Goal: Communication & Community: Answer question/provide support

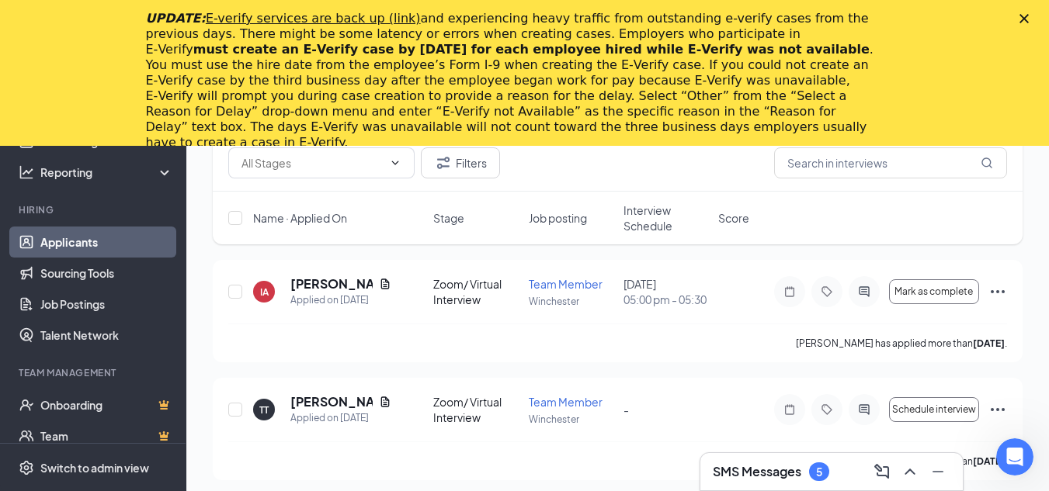
scroll to position [276, 0]
click at [643, 216] on span "Interview Schedule" at bounding box center [665, 218] width 85 height 31
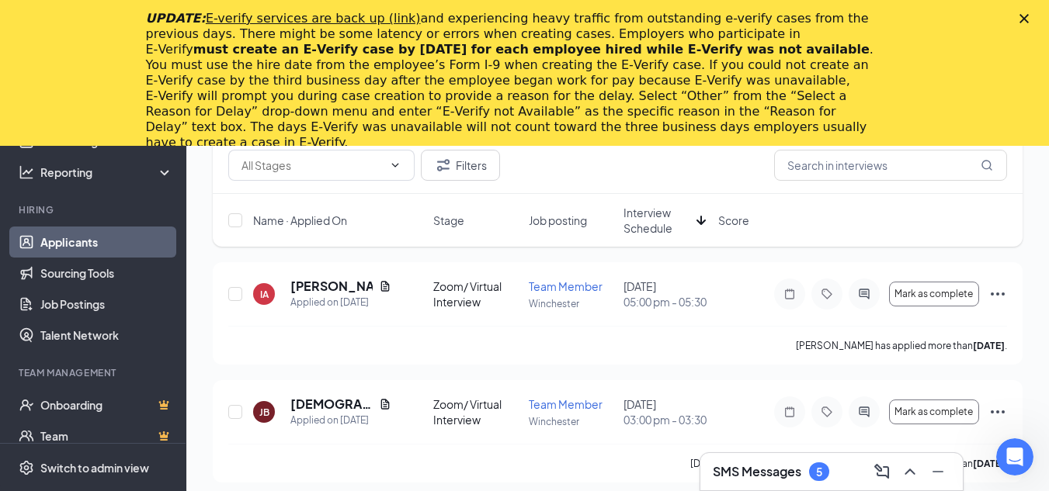
click at [657, 233] on span "Interview Schedule" at bounding box center [656, 220] width 67 height 31
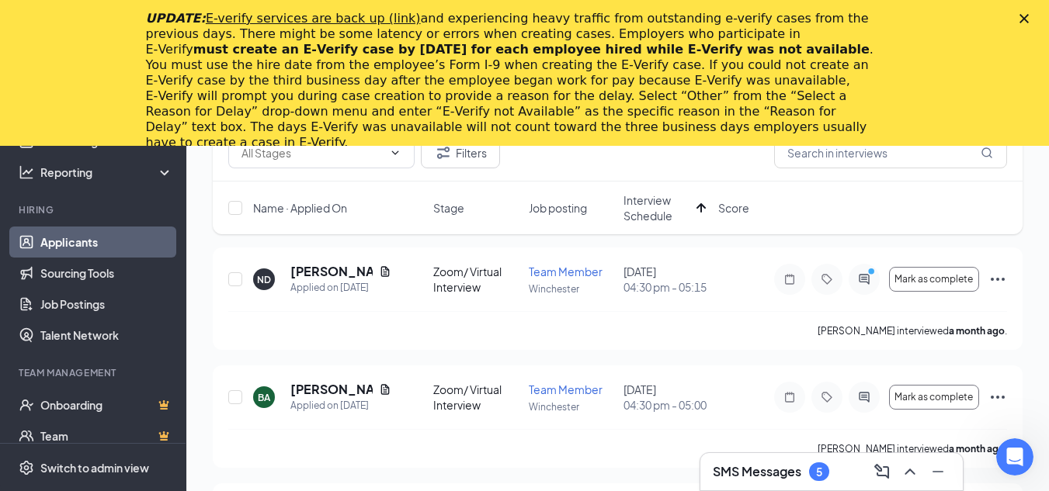
scroll to position [290, 0]
click at [644, 220] on span "Interview Schedule" at bounding box center [656, 207] width 67 height 31
click at [1035, 15] on div "Close" at bounding box center [1027, 18] width 16 height 9
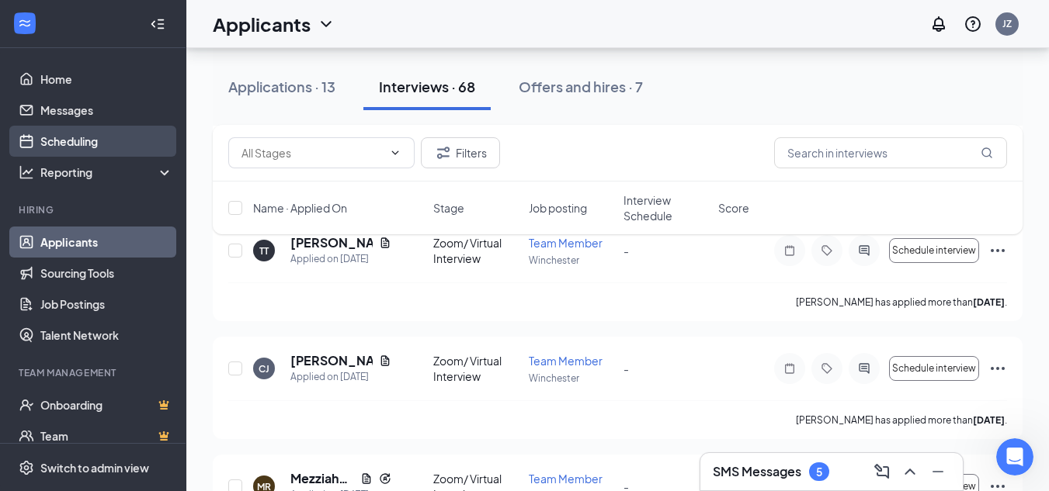
click at [113, 145] on link "Scheduling" at bounding box center [106, 141] width 133 height 31
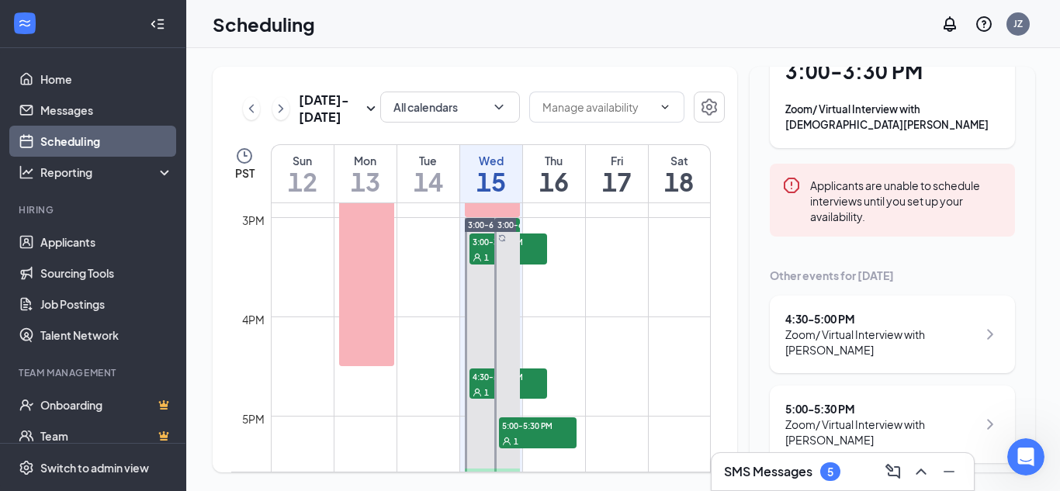
scroll to position [1477, 0]
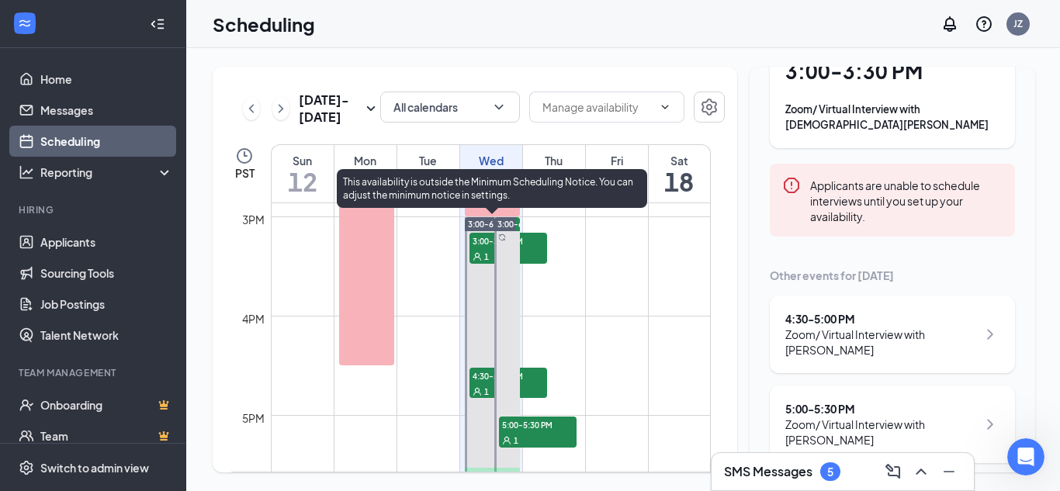
click at [480, 255] on icon "User" at bounding box center [477, 256] width 9 height 9
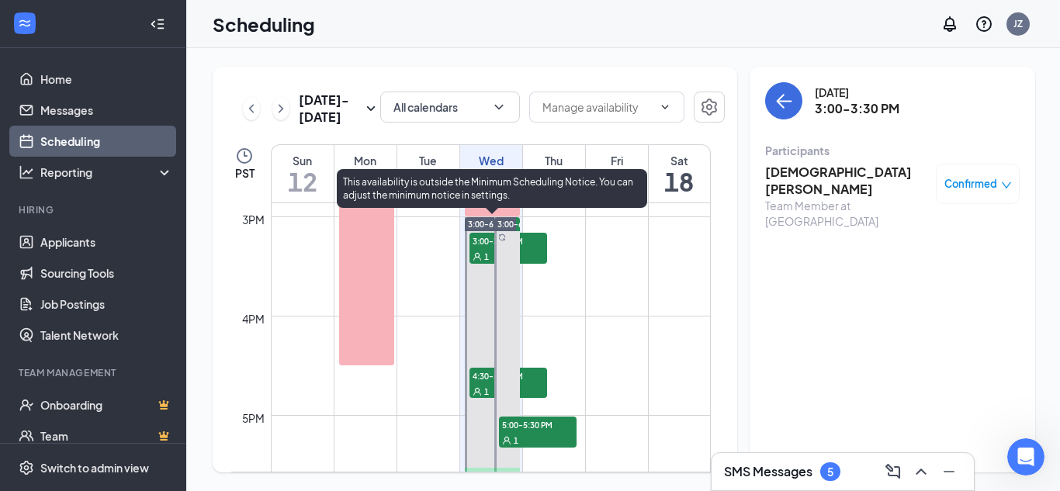
click at [532, 254] on div "1" at bounding box center [509, 256] width 78 height 16
click at [478, 382] on span "4:30-5:00 PM" at bounding box center [509, 376] width 78 height 16
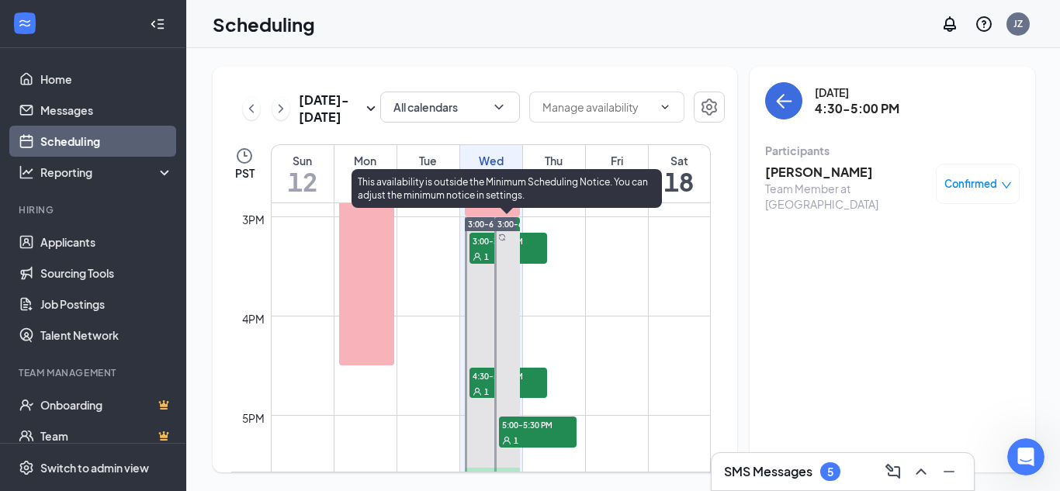
click at [540, 421] on span "5:00-5:30 PM" at bounding box center [538, 425] width 78 height 16
click at [474, 375] on span "4:30-5:00 PM" at bounding box center [509, 376] width 78 height 16
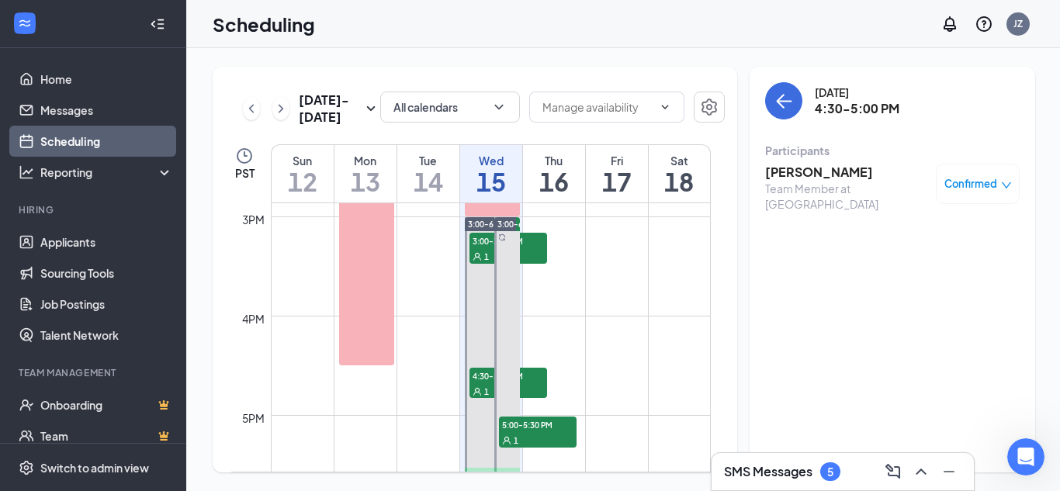
click at [492, 252] on div "3:00-6:00 PM 5:00-5:30 PM 1" at bounding box center [505, 366] width 29 height 298
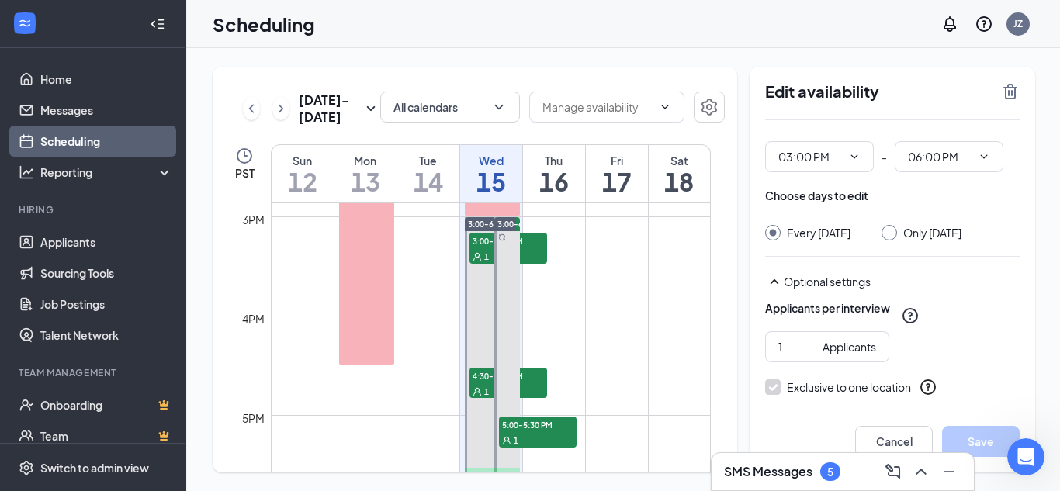
scroll to position [25, 0]
click at [775, 236] on div at bounding box center [773, 234] width 16 height 16
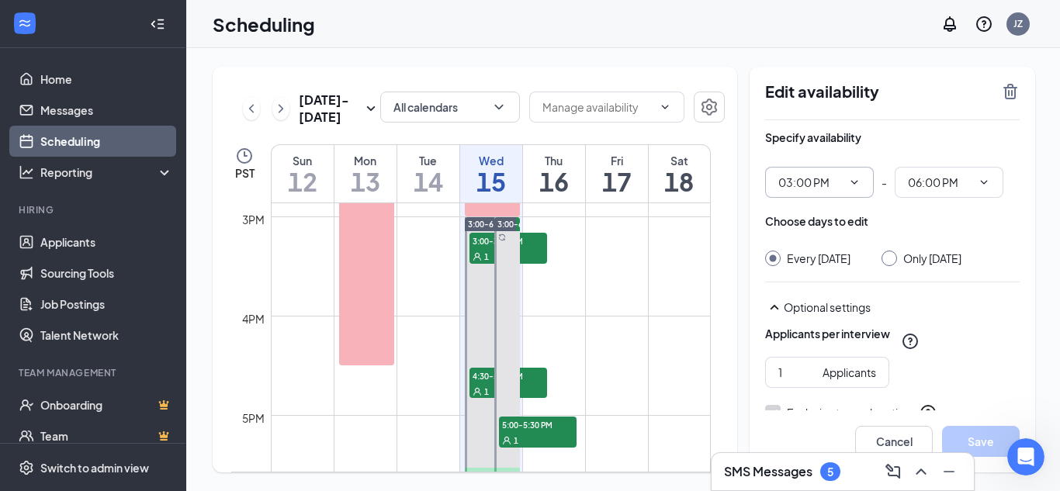
click at [819, 186] on input "03:00 PM" at bounding box center [811, 182] width 64 height 17
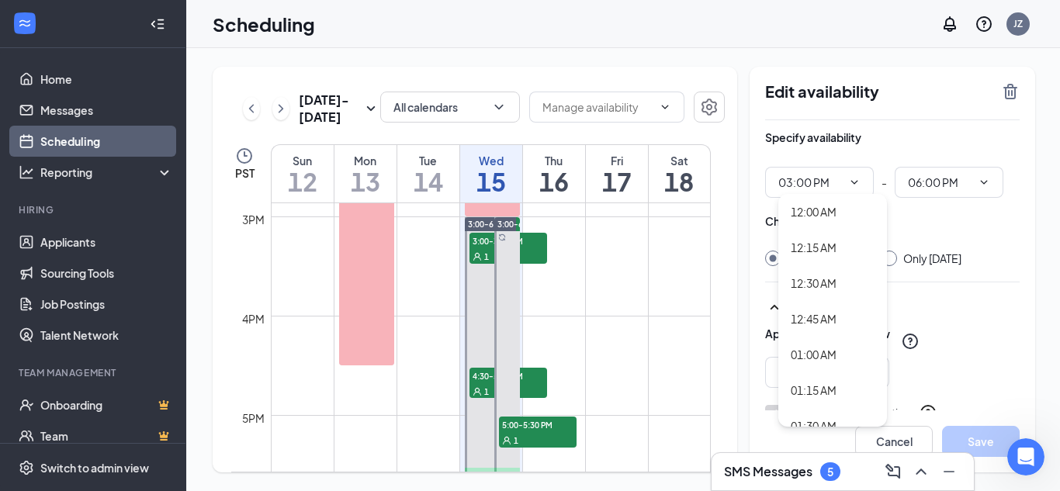
click at [874, 42] on div "Scheduling JZ" at bounding box center [623, 24] width 874 height 48
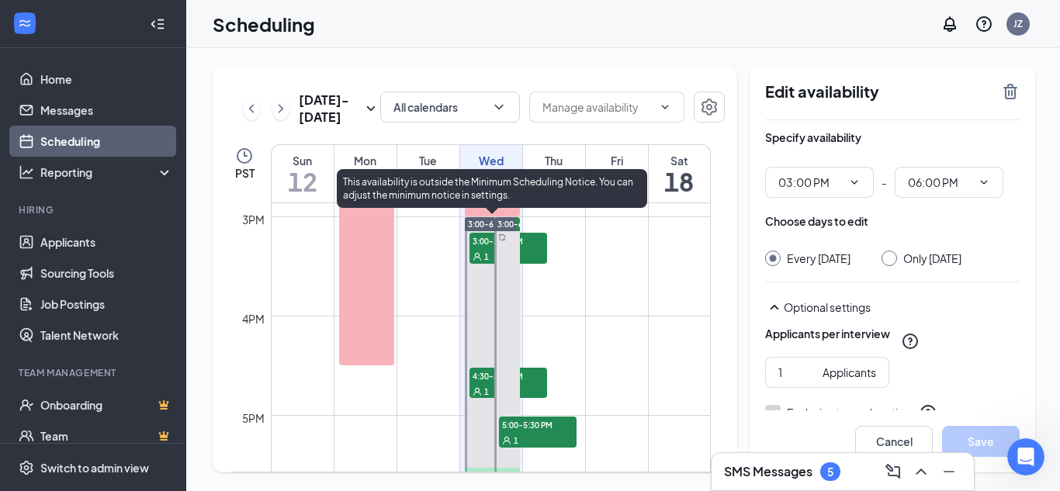
click at [528, 241] on span "3:00-3:30 PM" at bounding box center [509, 241] width 78 height 16
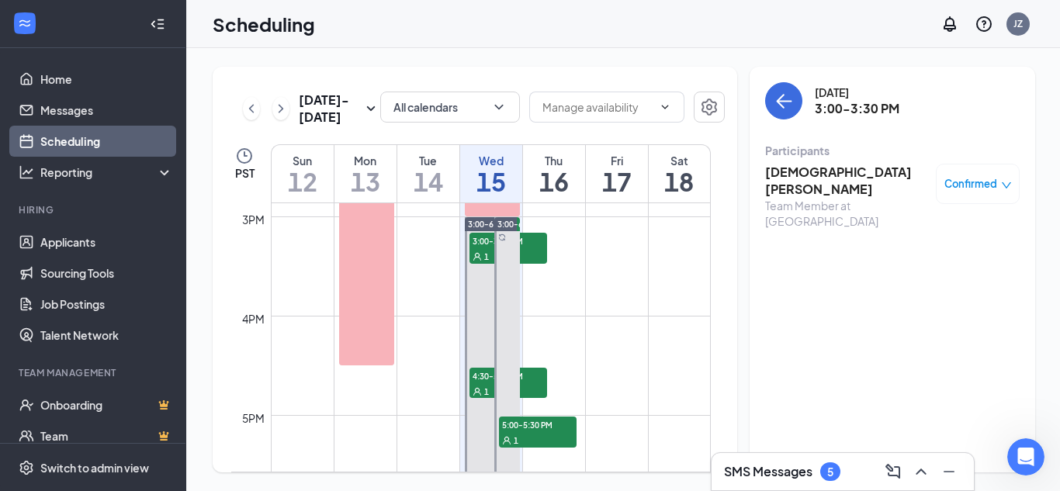
click at [772, 170] on h3 "[DEMOGRAPHIC_DATA][PERSON_NAME]" at bounding box center [846, 181] width 163 height 34
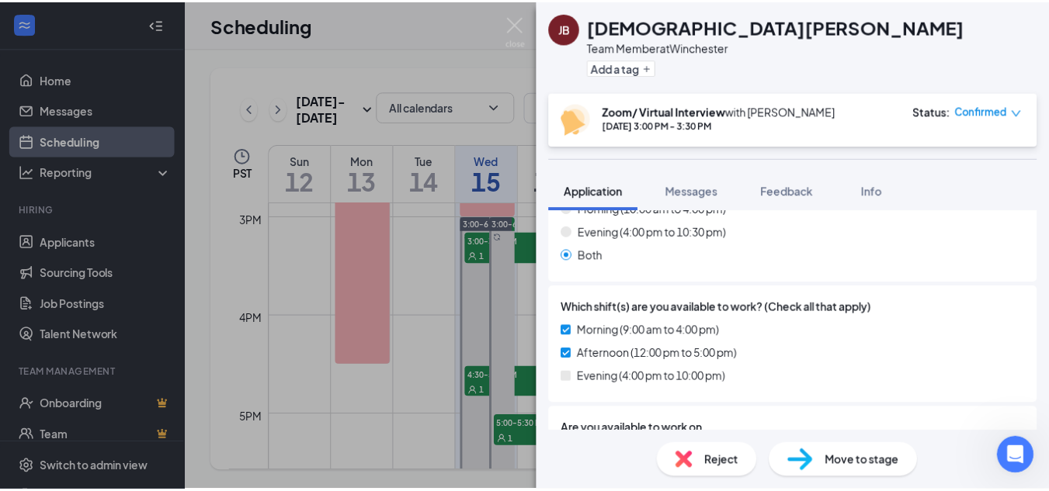
scroll to position [498, 0]
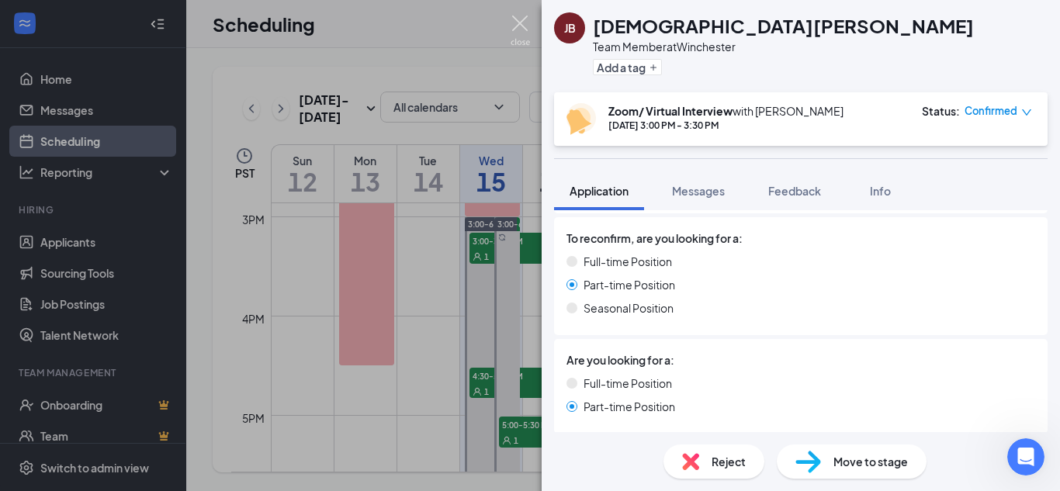
click at [511, 33] on img at bounding box center [520, 31] width 19 height 30
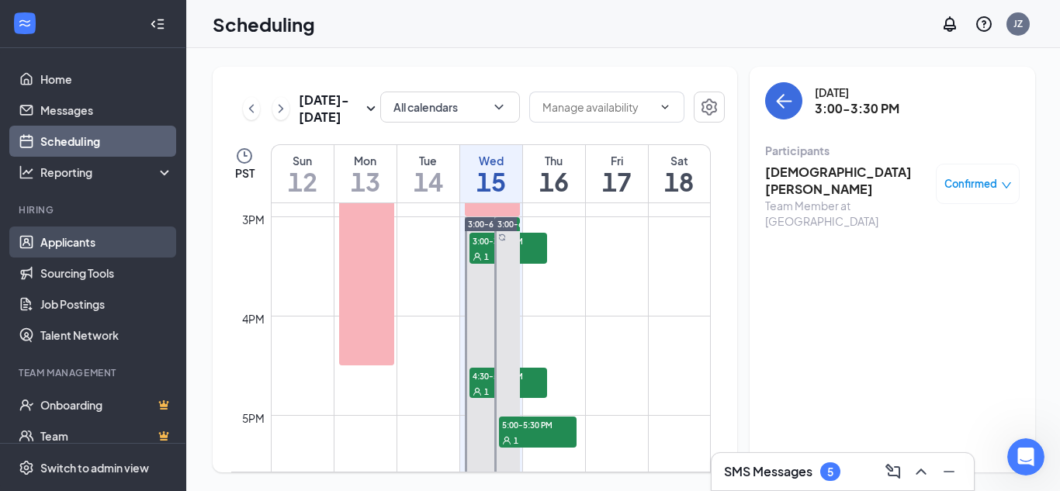
click at [124, 248] on link "Applicants" at bounding box center [106, 242] width 133 height 31
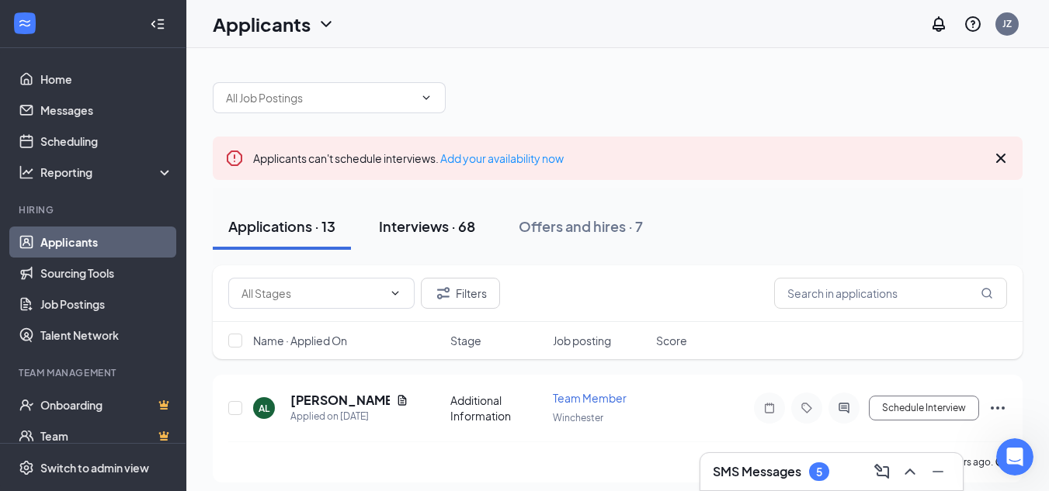
click at [414, 219] on div "Interviews · 68" at bounding box center [427, 226] width 96 height 19
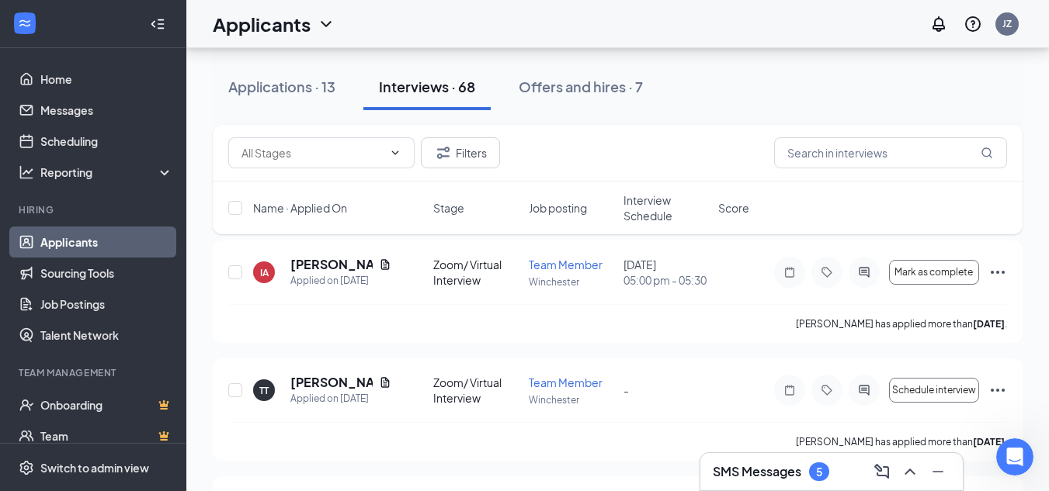
scroll to position [151, 0]
click at [636, 231] on div "Name · Applied On Stage Job posting Interview Schedule Score" at bounding box center [618, 208] width 810 height 53
click at [641, 212] on span "Interview Schedule" at bounding box center [665, 207] width 85 height 31
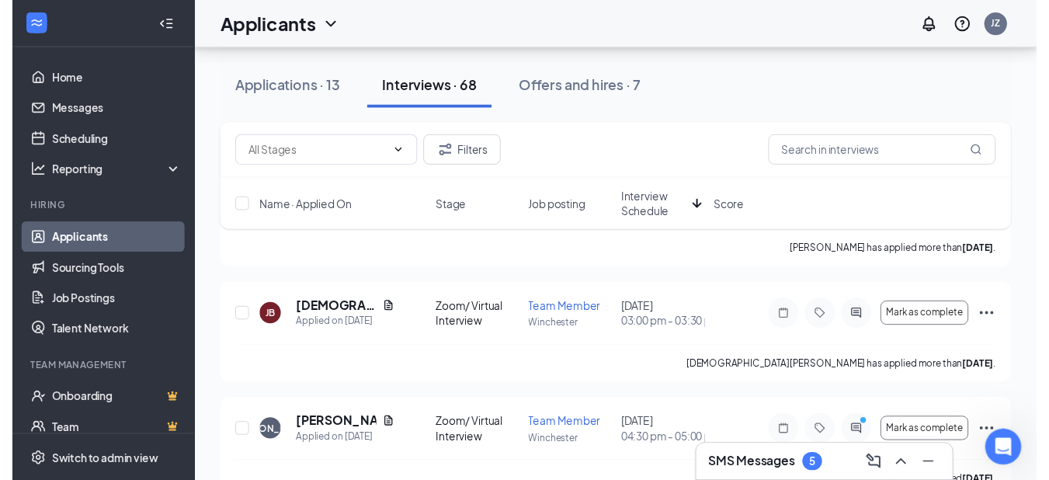
scroll to position [220, 0]
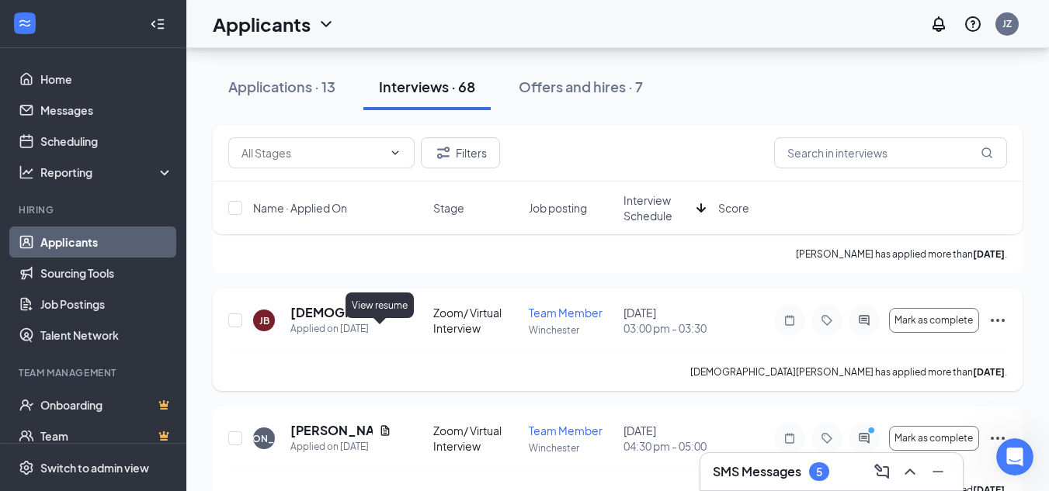
click at [383, 319] on icon "Document" at bounding box center [385, 313] width 12 height 12
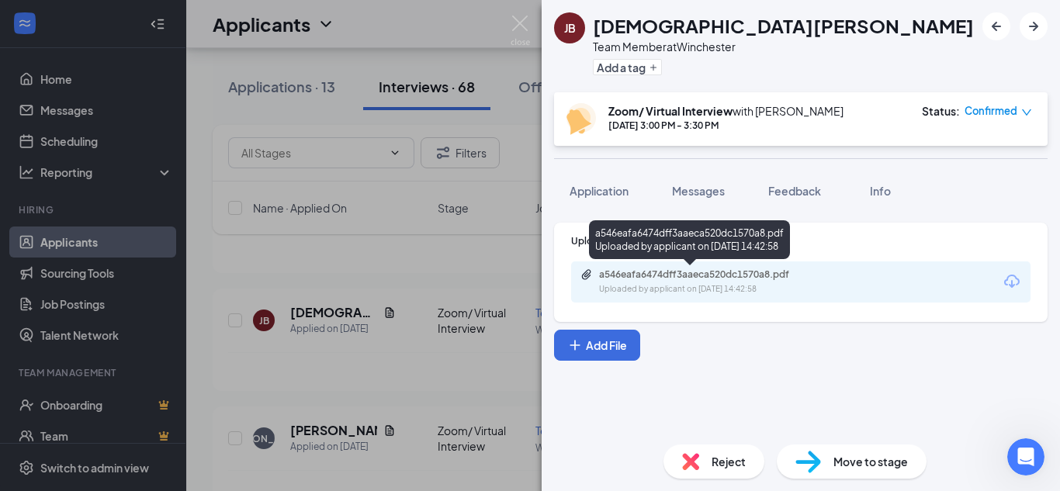
click at [676, 282] on div "a546eafa6474dff3aaeca520dc1570a8.pdf Uploaded by applicant on [DATE] 14:42:58" at bounding box center [706, 282] width 251 height 27
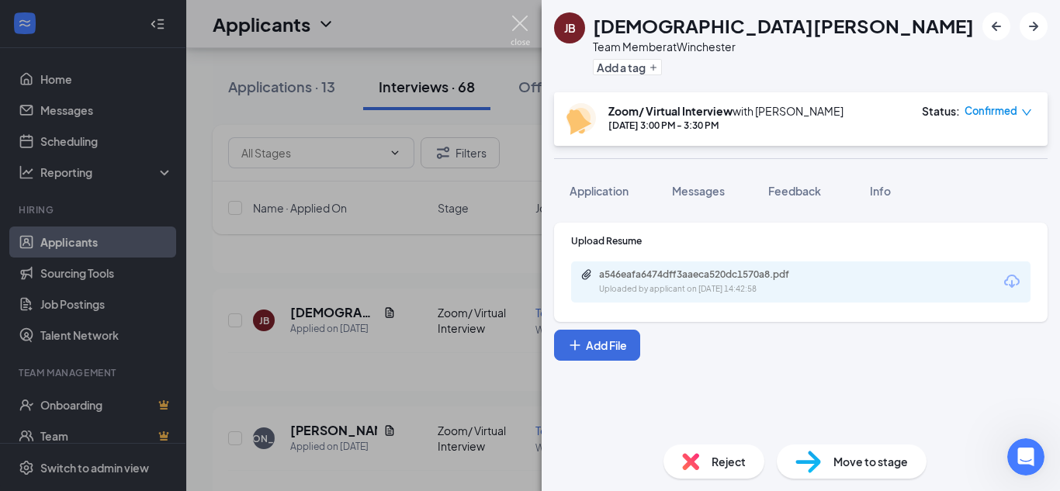
click at [522, 21] on img at bounding box center [520, 31] width 19 height 30
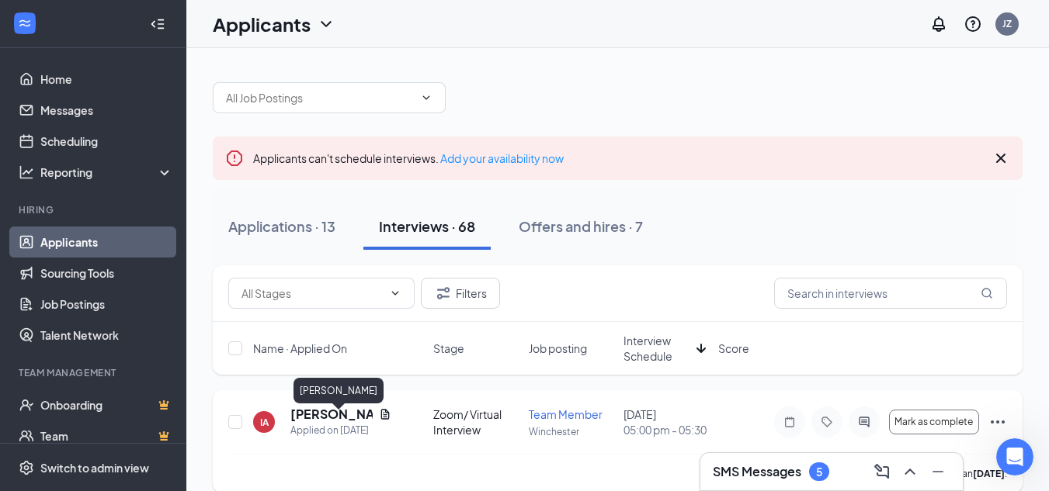
click at [319, 419] on h5 "[PERSON_NAME]" at bounding box center [331, 414] width 82 height 17
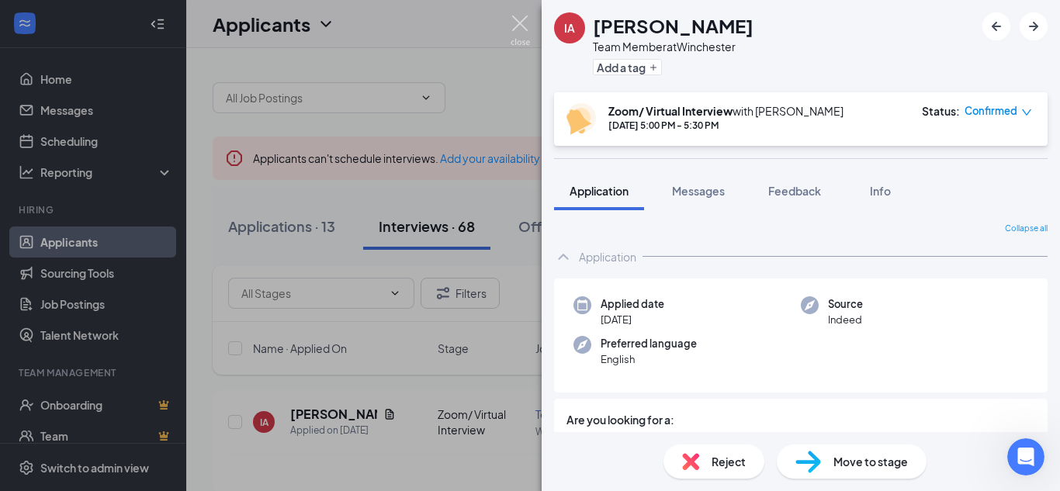
click at [526, 32] on img at bounding box center [520, 31] width 19 height 30
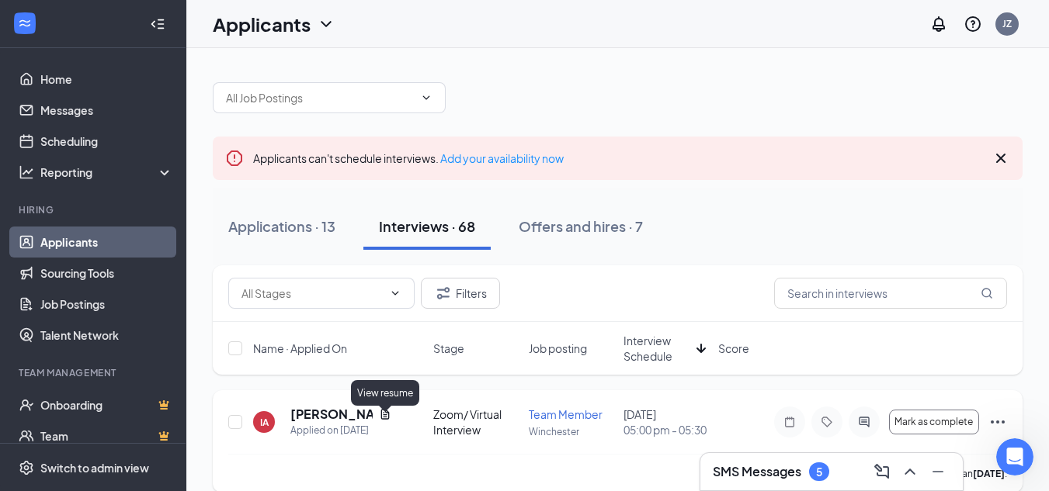
click at [385, 420] on icon "Document" at bounding box center [385, 414] width 12 height 12
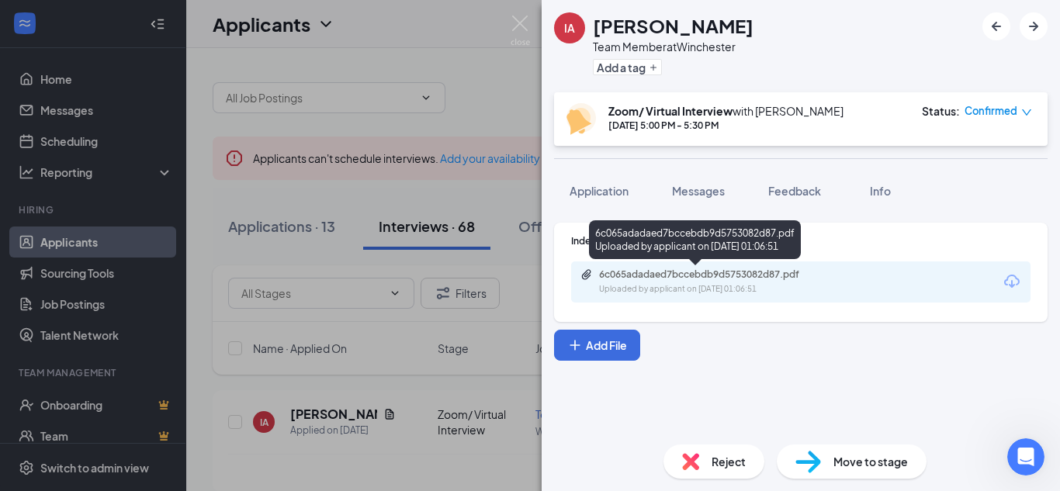
click at [720, 265] on div "6c065adadaed7bccebdb9d5753082d87.pdf Uploaded by applicant on [DATE] 01:06:51" at bounding box center [801, 282] width 460 height 41
click at [720, 272] on div "6c065adadaed7bccebdb9d5753082d87.pdf" at bounding box center [707, 275] width 217 height 12
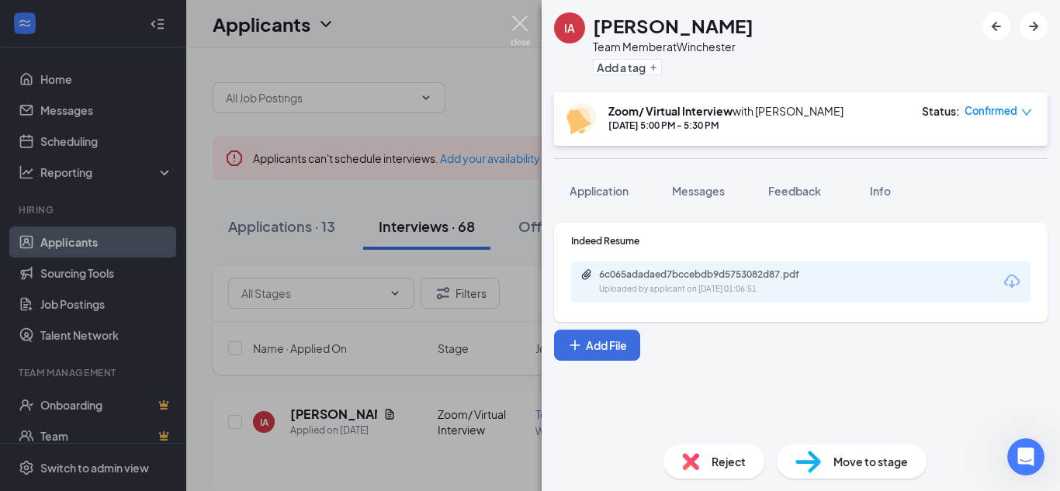
click at [512, 29] on img at bounding box center [520, 31] width 19 height 30
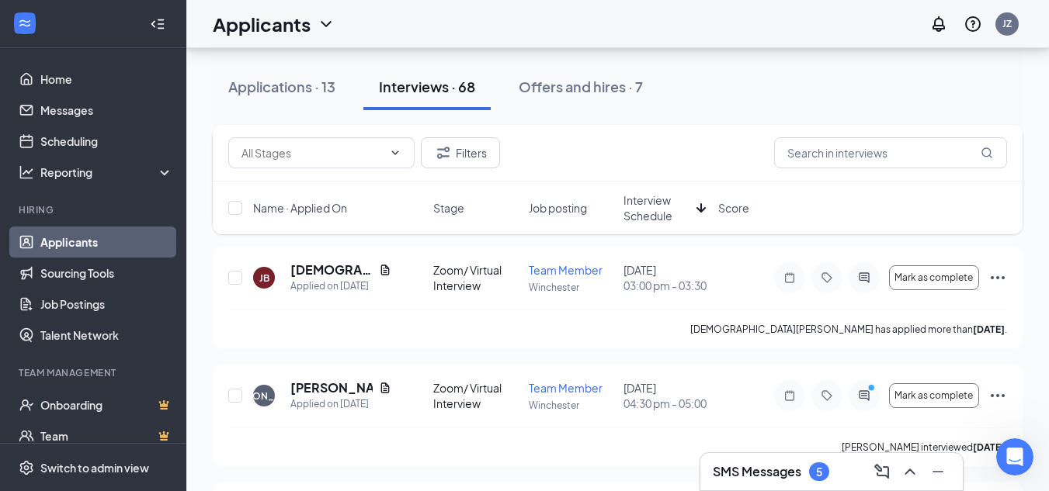
scroll to position [263, 0]
click at [84, 129] on link "Scheduling" at bounding box center [106, 141] width 133 height 31
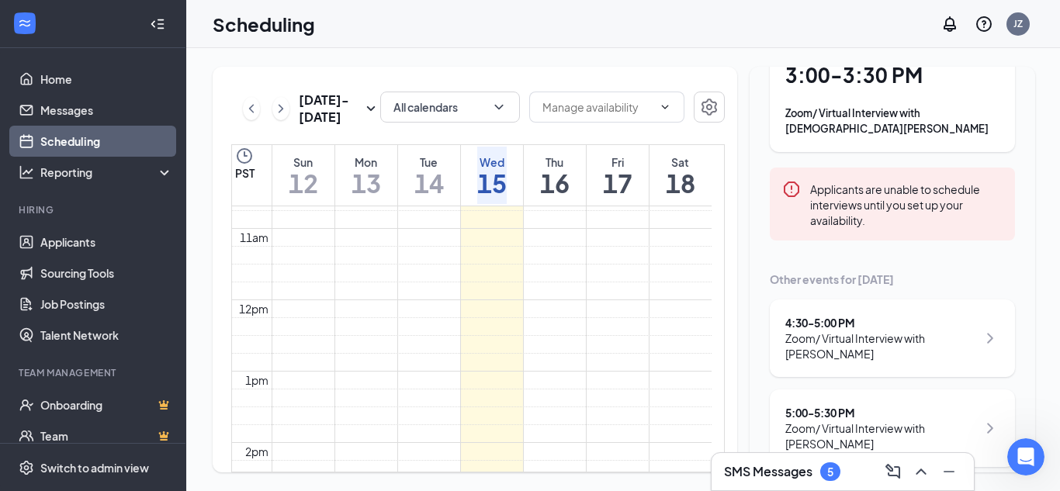
scroll to position [122, 0]
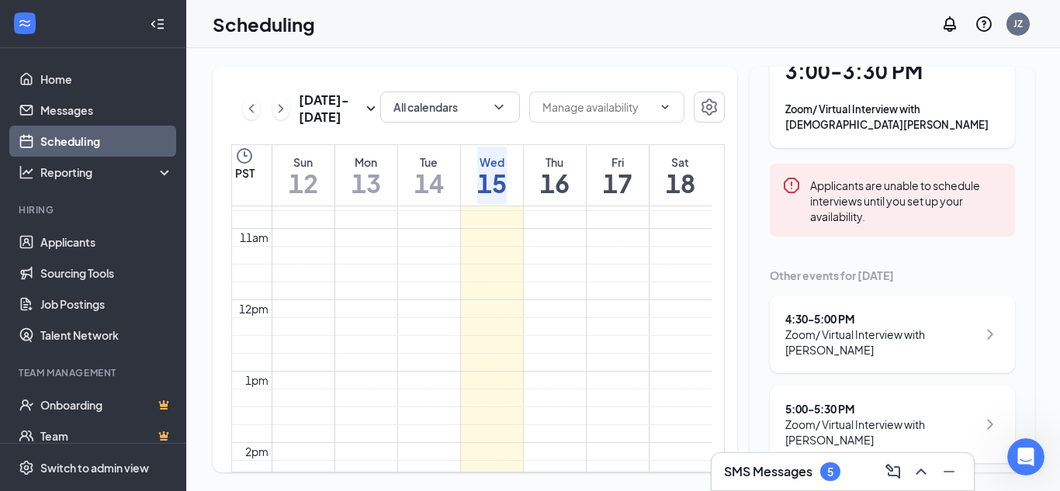
click at [823, 311] on div "4:30 - 5:00 PM" at bounding box center [882, 319] width 192 height 16
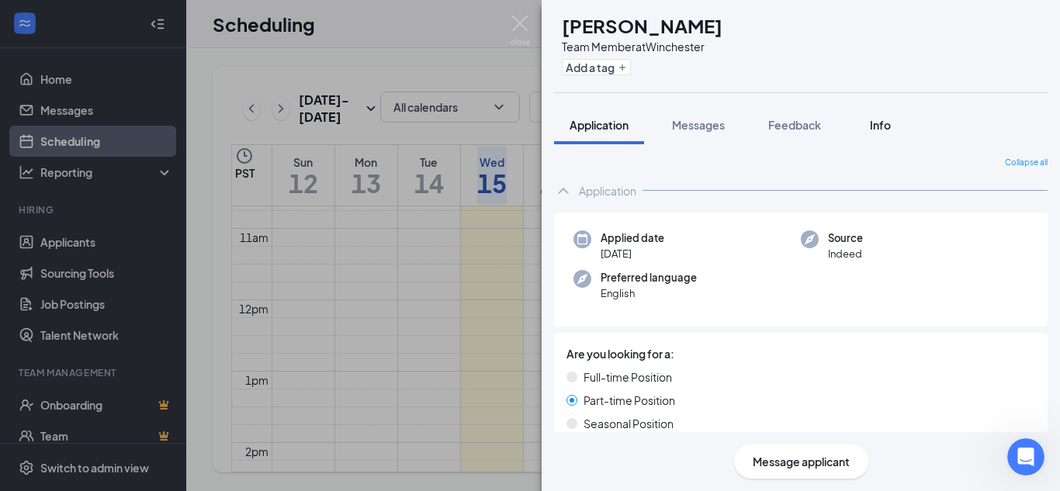
click at [900, 129] on button "Info" at bounding box center [880, 125] width 62 height 39
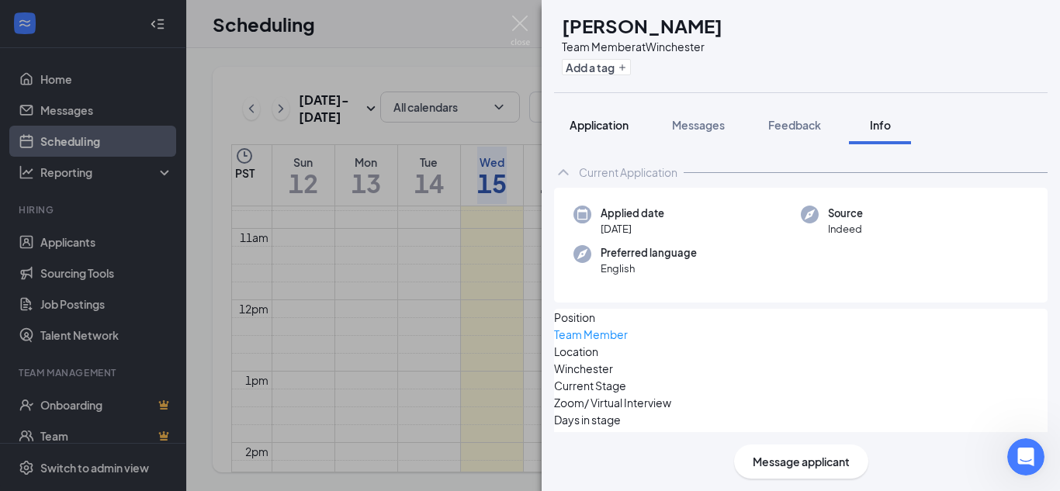
click at [618, 125] on span "Application" at bounding box center [599, 125] width 59 height 14
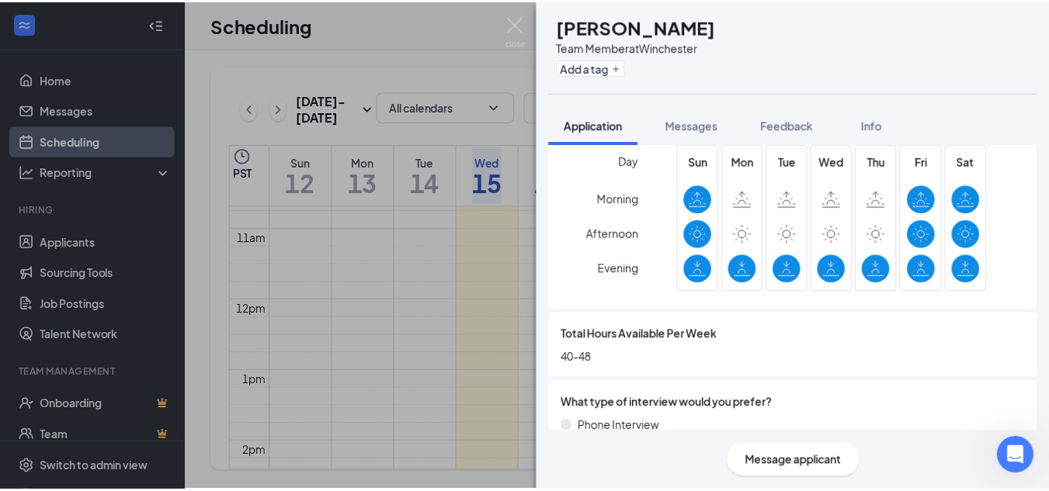
scroll to position [1122, 0]
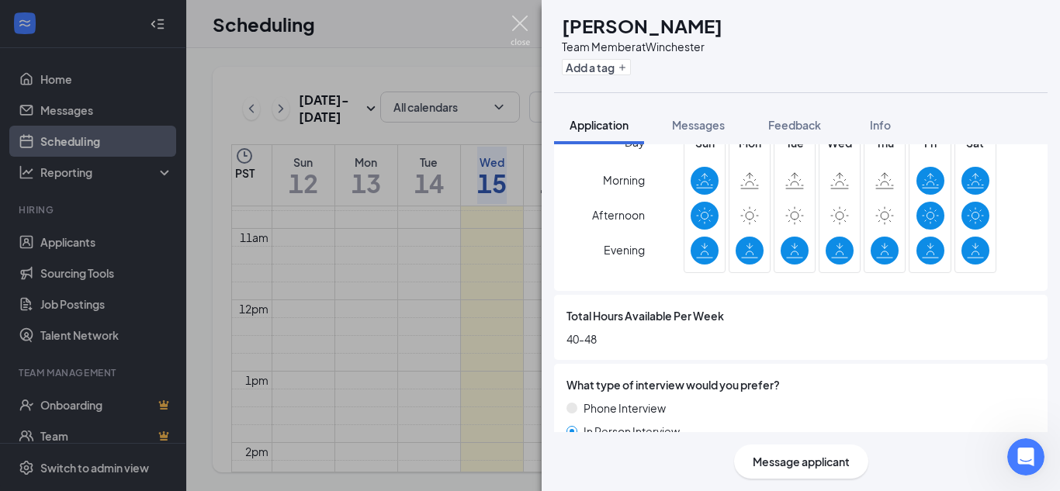
click at [523, 26] on img at bounding box center [520, 31] width 19 height 30
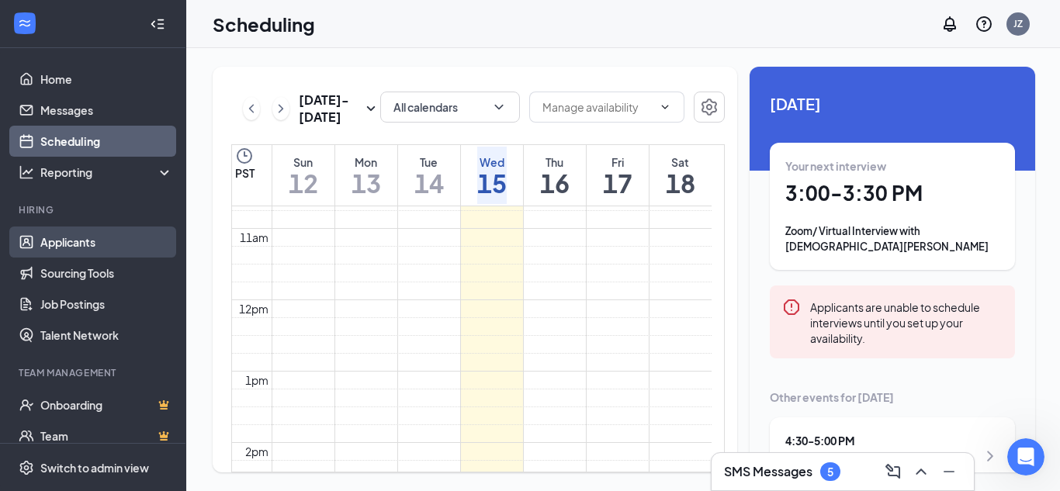
click at [80, 238] on link "Applicants" at bounding box center [106, 242] width 133 height 31
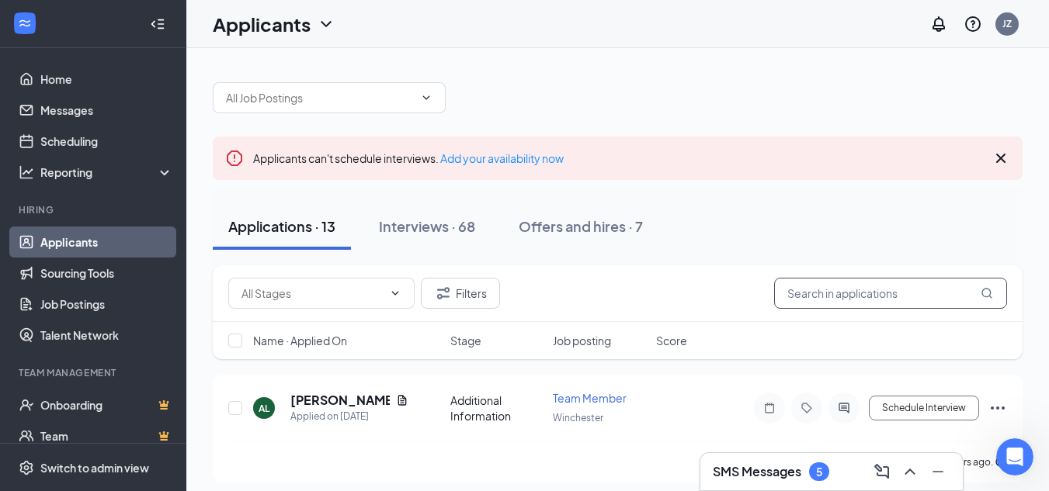
click at [821, 291] on input "text" at bounding box center [890, 293] width 233 height 31
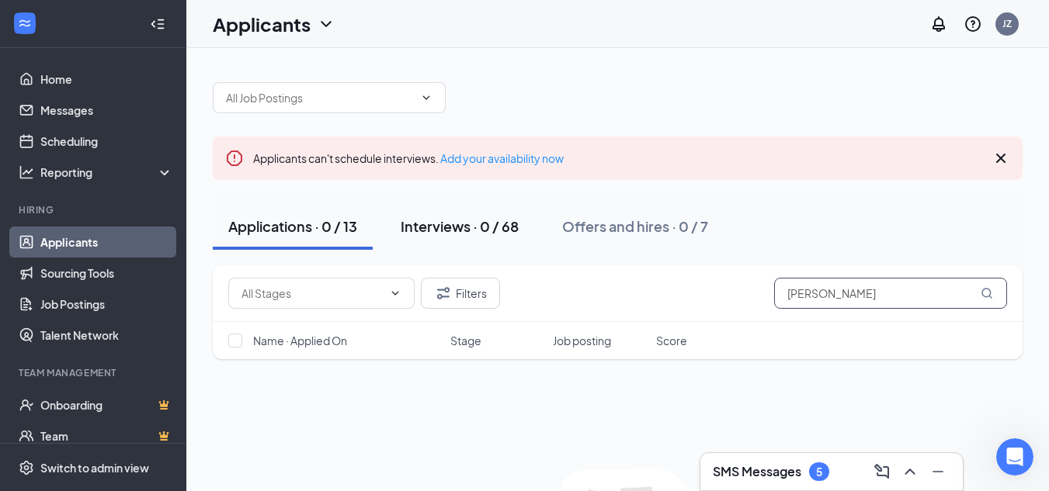
type input "[PERSON_NAME]"
click at [454, 234] on div "Interviews · 0 / 68" at bounding box center [460, 226] width 118 height 19
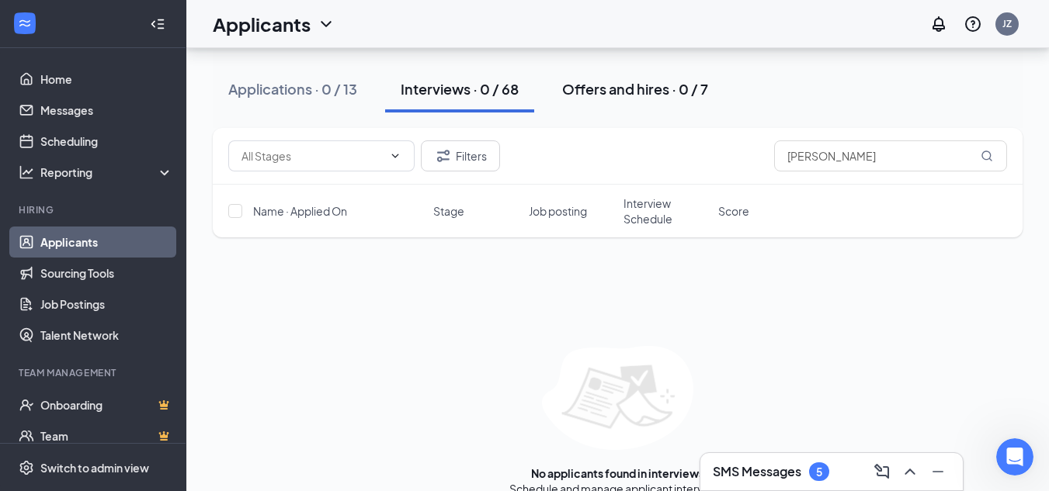
scroll to position [140, 0]
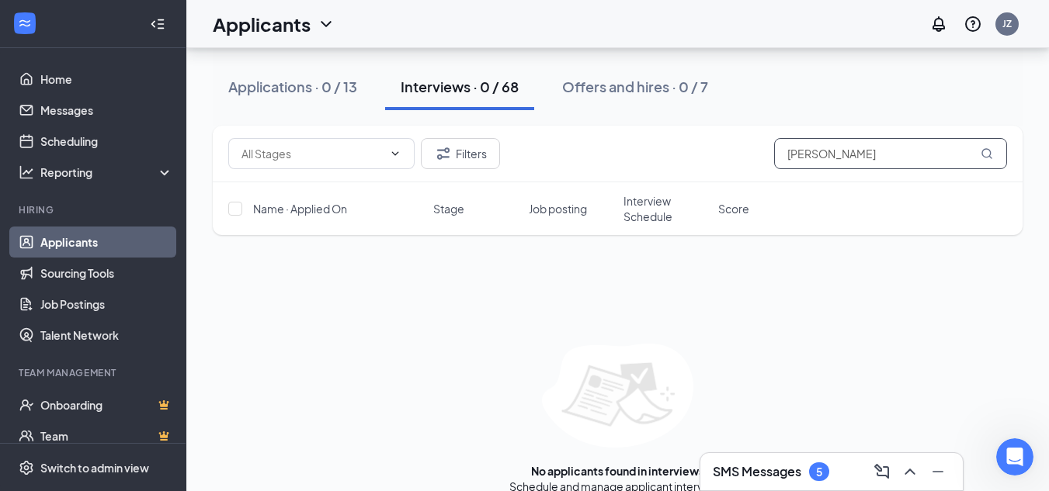
click at [834, 154] on input "[PERSON_NAME]" at bounding box center [890, 153] width 233 height 31
type input "k"
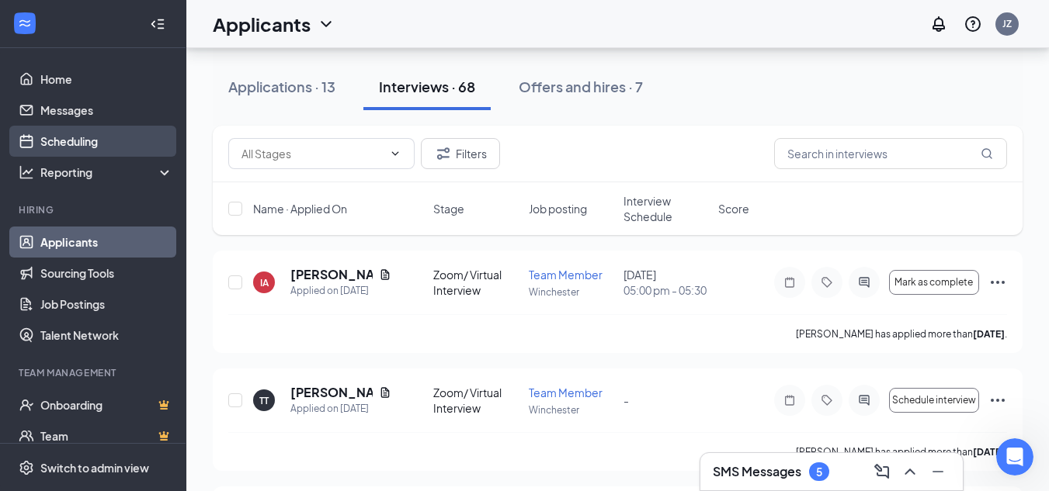
click at [96, 144] on link "Scheduling" at bounding box center [106, 141] width 133 height 31
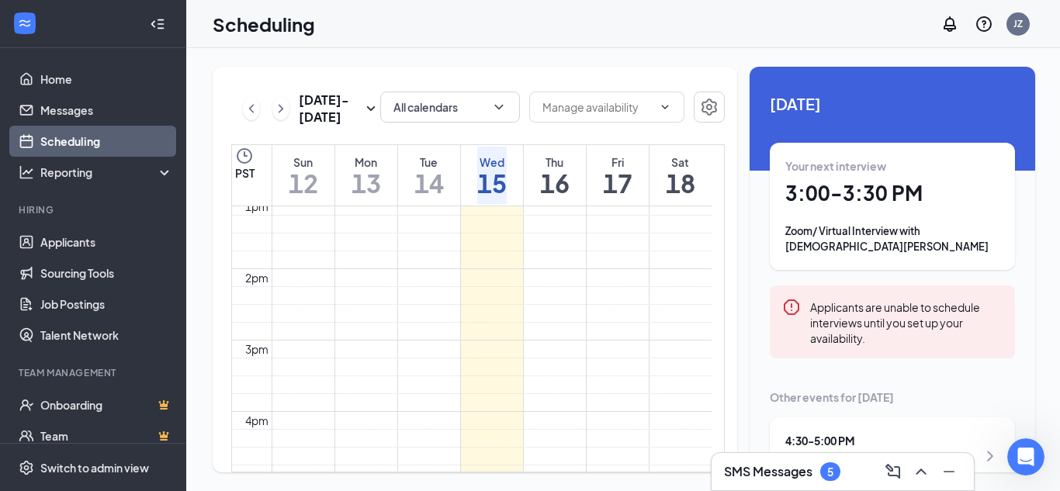
scroll to position [122, 0]
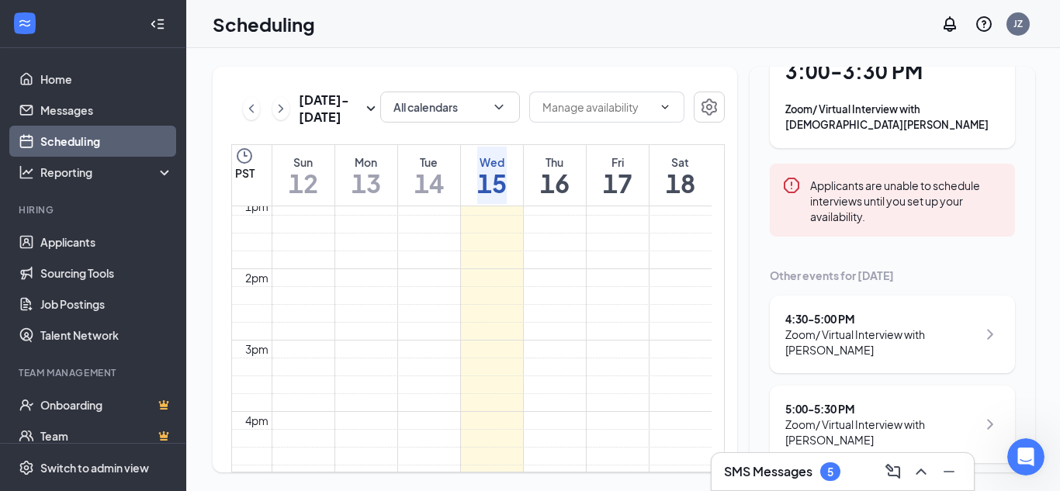
click at [987, 322] on div "4:30 - 5:00 PM Zoom/ Virtual Interview with [PERSON_NAME]" at bounding box center [892, 335] width 245 height 78
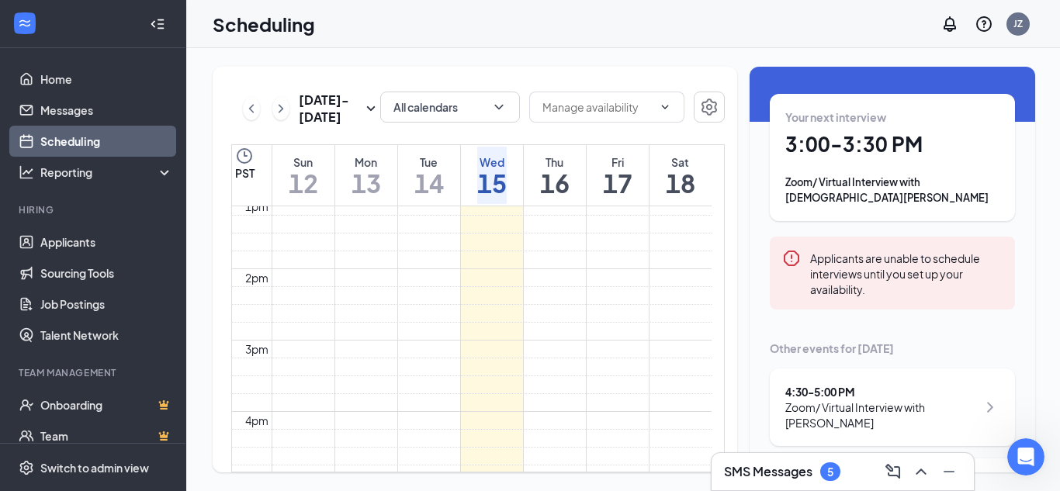
scroll to position [48, 0]
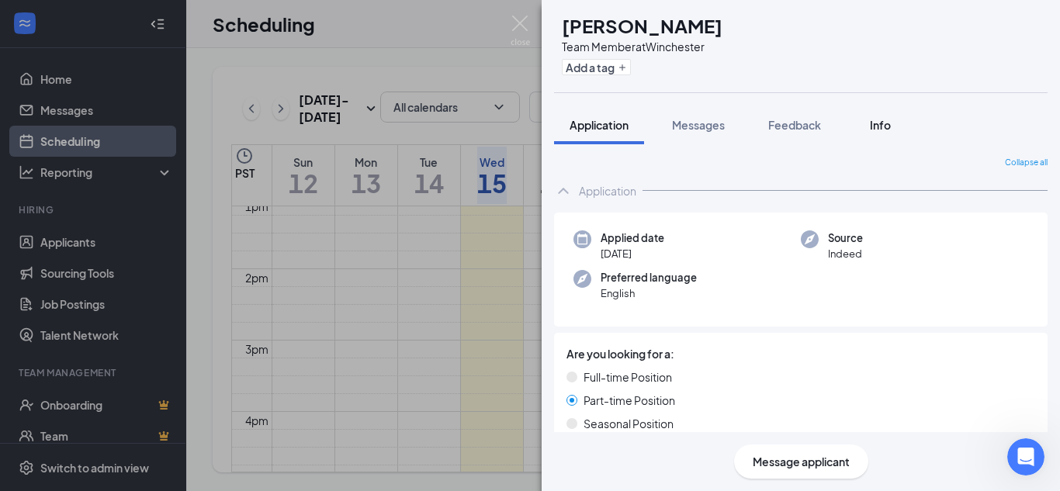
click at [882, 129] on span "Info" at bounding box center [880, 125] width 21 height 14
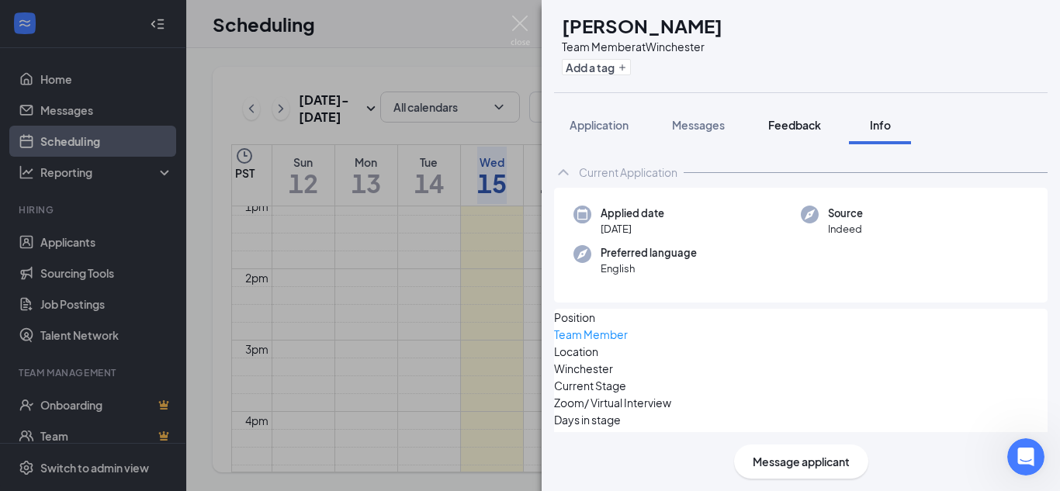
click at [784, 123] on span "Feedback" at bounding box center [794, 125] width 53 height 14
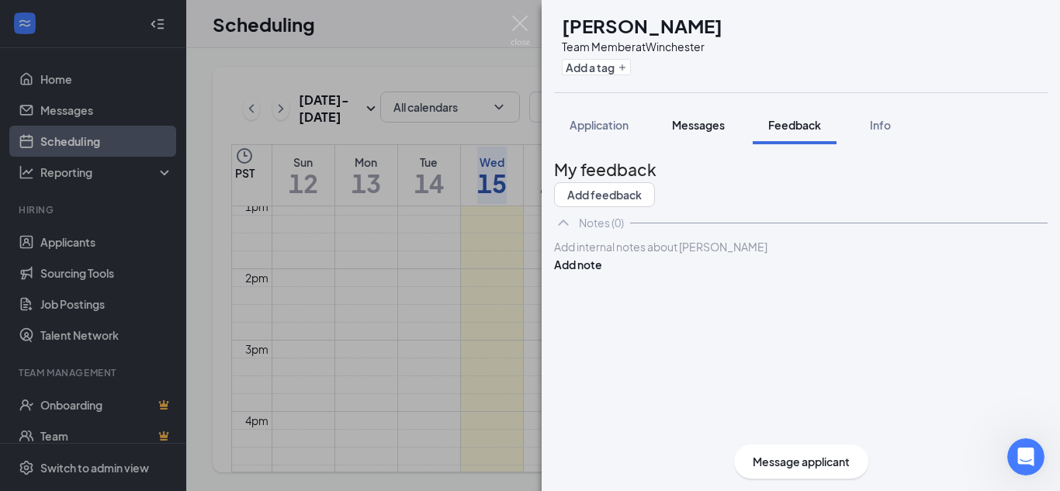
click at [713, 138] on button "Messages" at bounding box center [699, 125] width 84 height 39
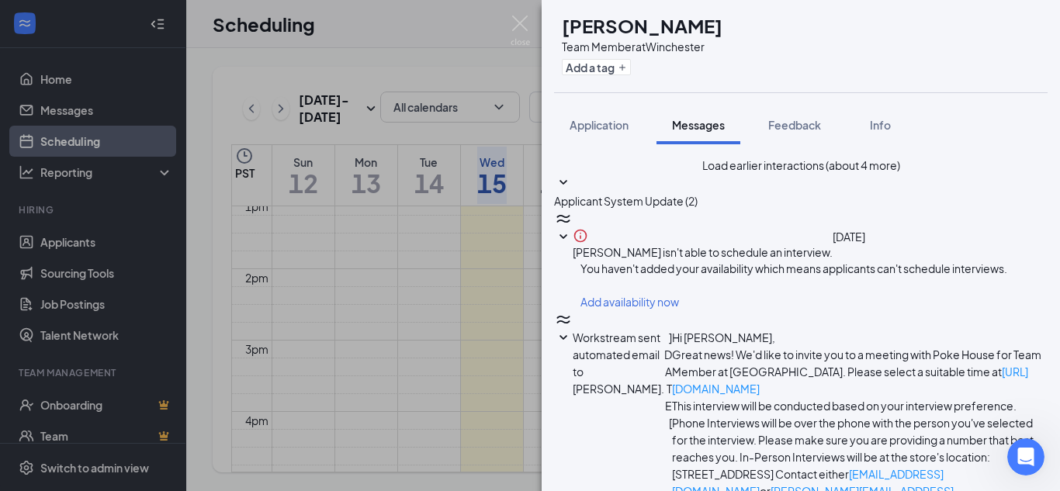
scroll to position [26, 0]
click at [623, 120] on span "Application" at bounding box center [599, 125] width 59 height 14
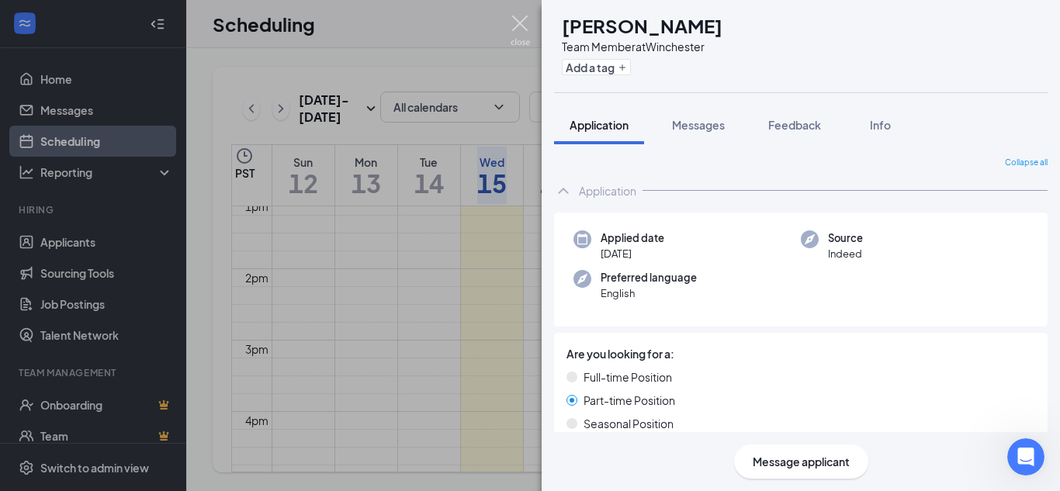
click at [522, 36] on img at bounding box center [520, 31] width 19 height 30
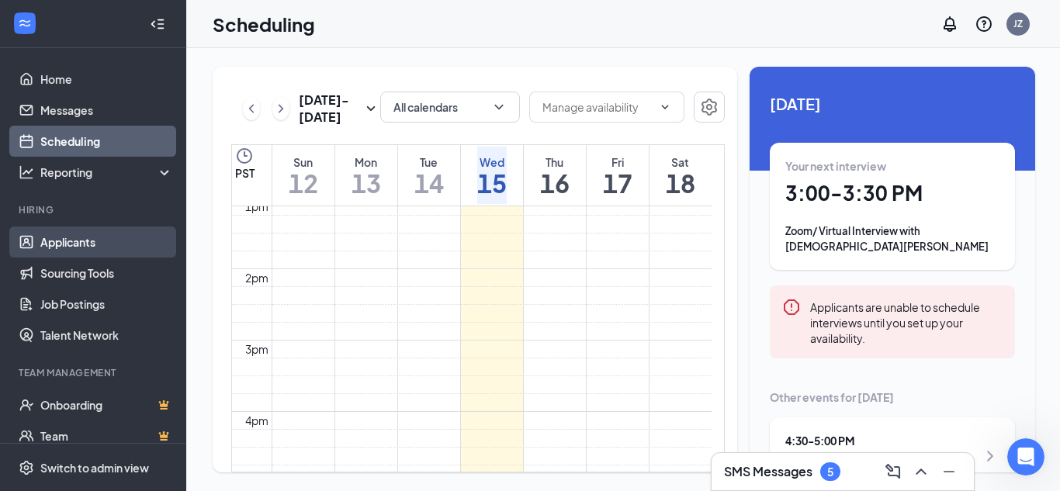
click at [100, 252] on link "Applicants" at bounding box center [106, 242] width 133 height 31
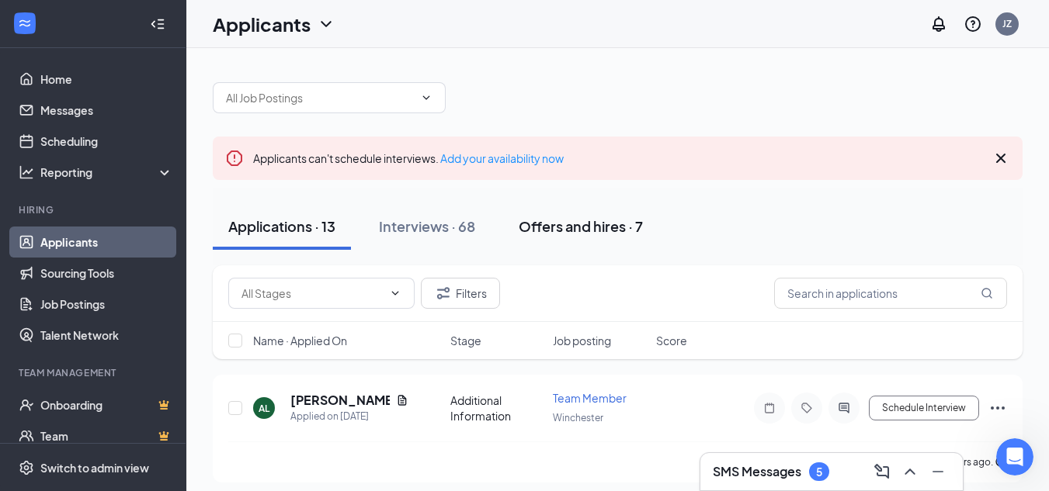
click at [575, 238] on button "Offers and hires · 7" at bounding box center [580, 226] width 155 height 47
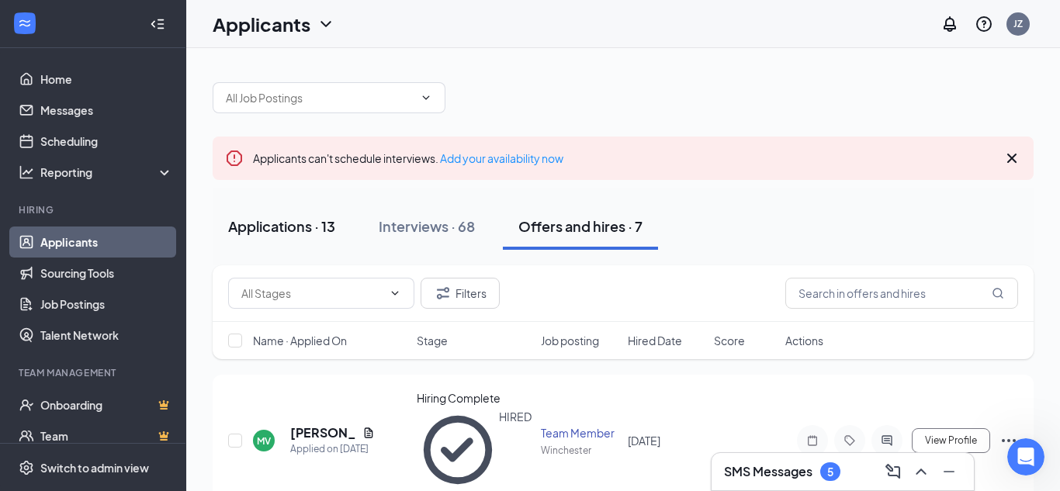
click at [267, 218] on div "Applications · 13" at bounding box center [281, 226] width 107 height 19
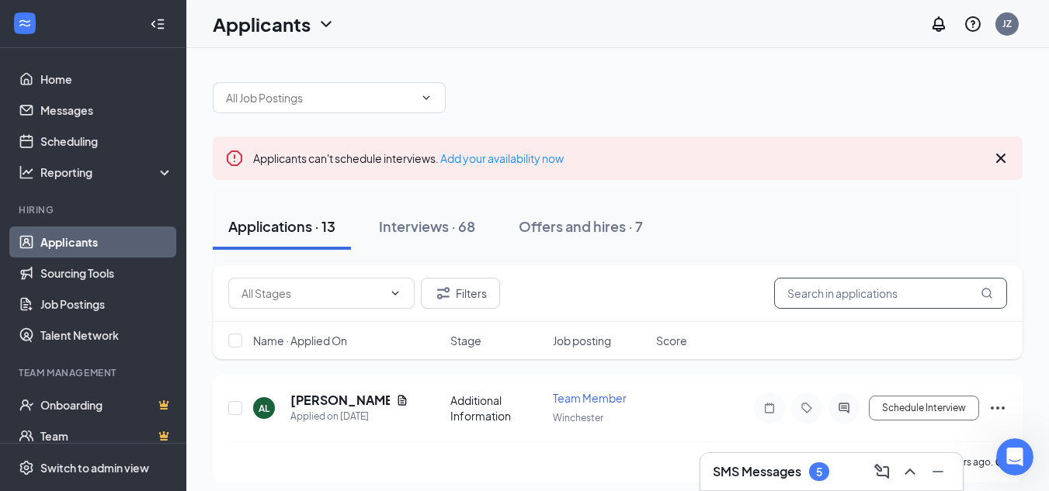
click at [897, 286] on input "text" at bounding box center [890, 293] width 233 height 31
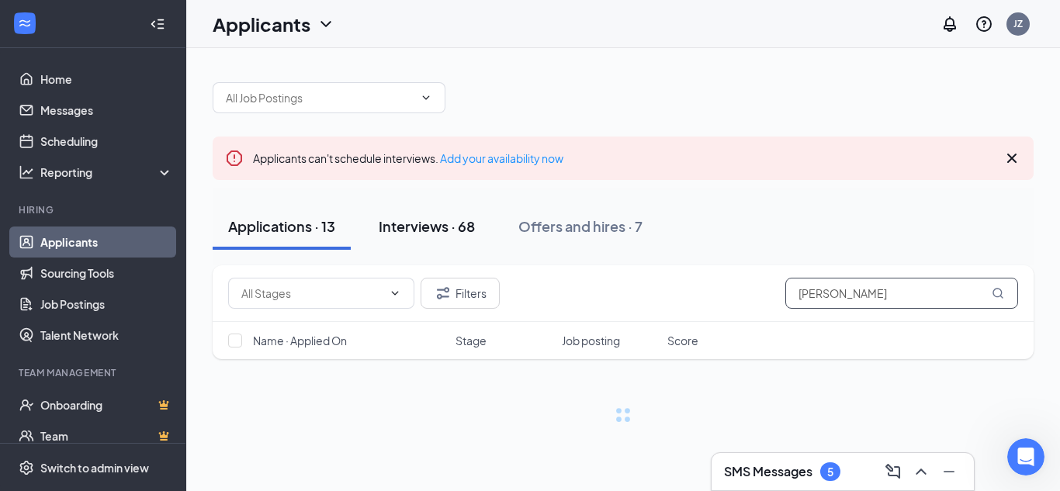
type input "[PERSON_NAME]"
click at [468, 234] on div "Interviews · 68" at bounding box center [427, 226] width 96 height 19
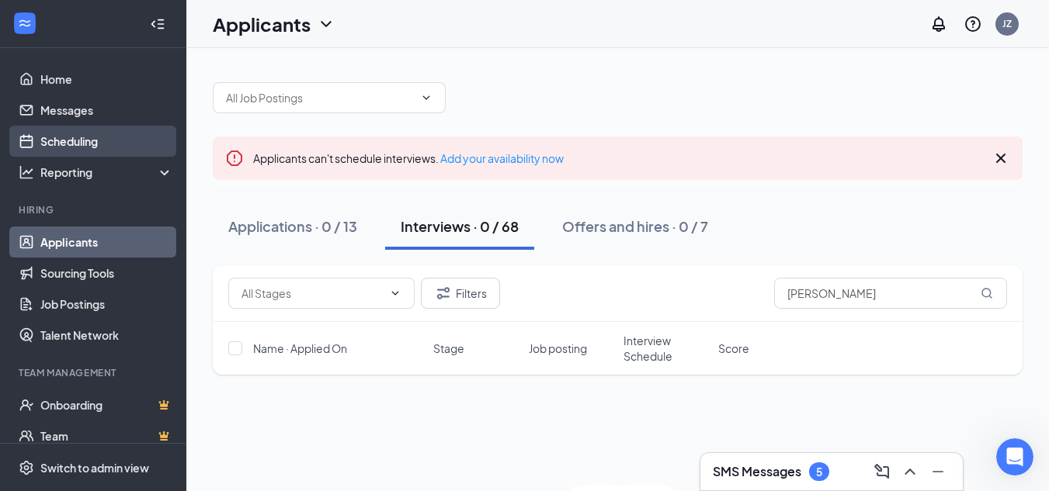
click at [102, 141] on link "Scheduling" at bounding box center [106, 141] width 133 height 31
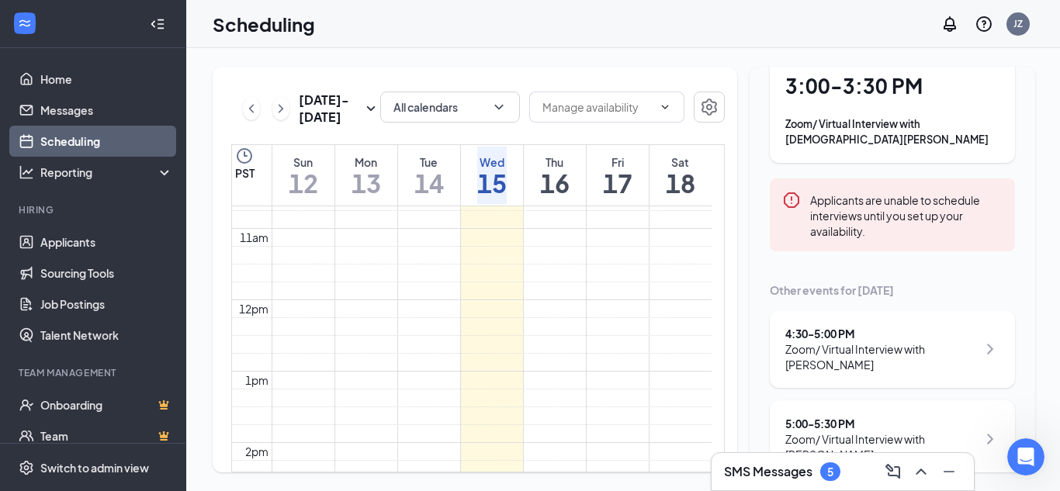
scroll to position [122, 0]
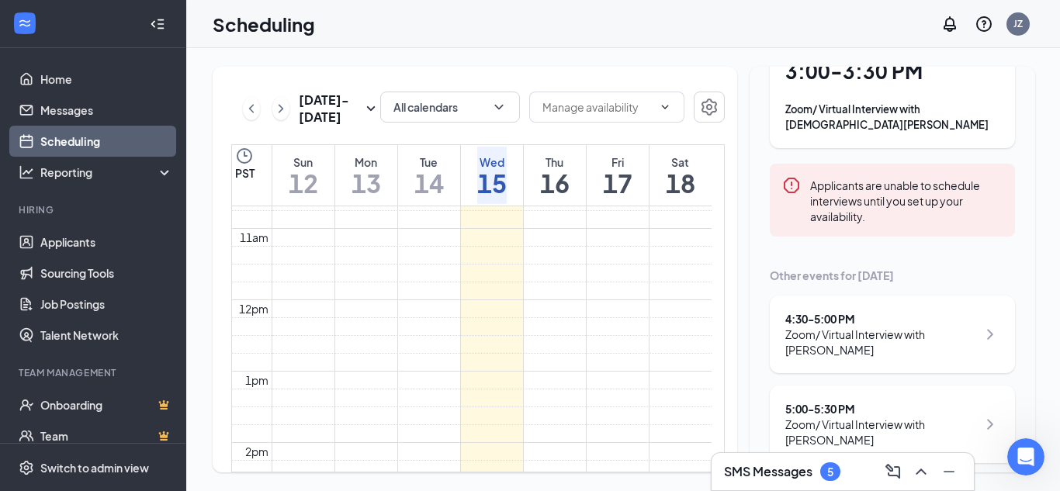
click at [834, 311] on div "4:30 - 5:00 PM" at bounding box center [882, 319] width 192 height 16
click at [834, 34] on div "Scheduling JZ" at bounding box center [623, 24] width 874 height 48
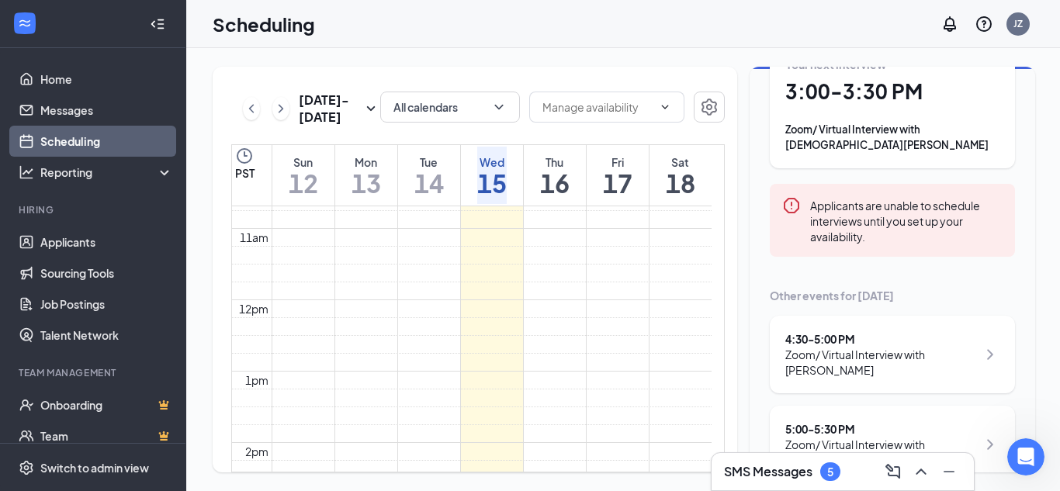
scroll to position [91, 0]
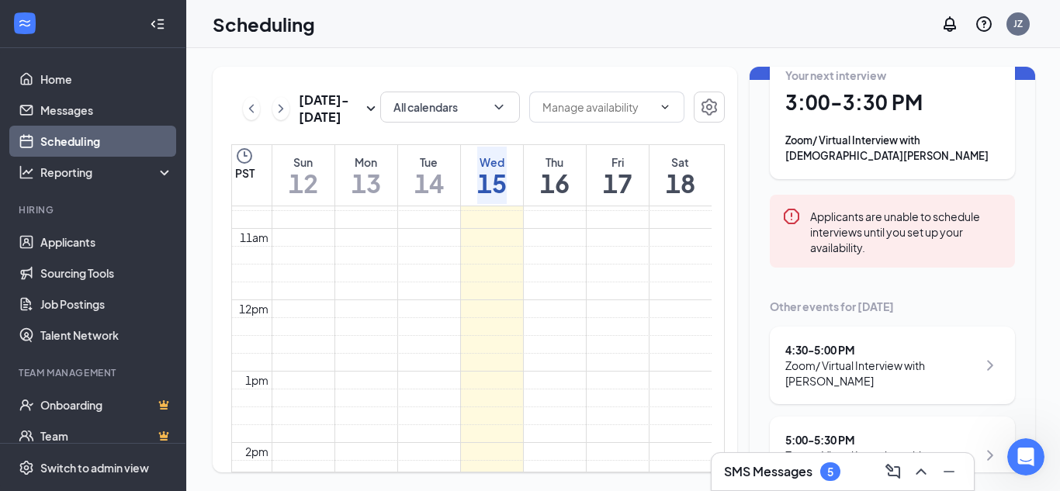
click at [129, 142] on link "Scheduling" at bounding box center [106, 141] width 133 height 31
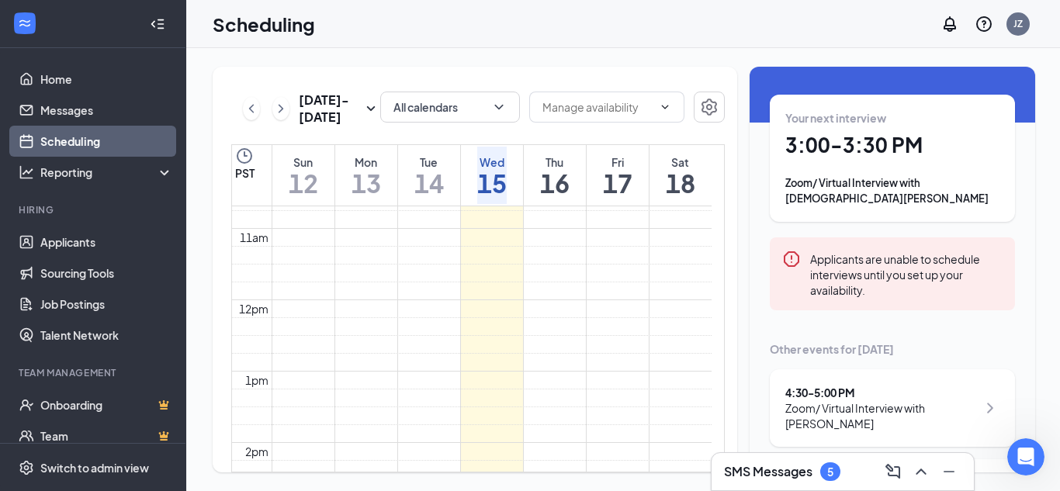
scroll to position [122, 0]
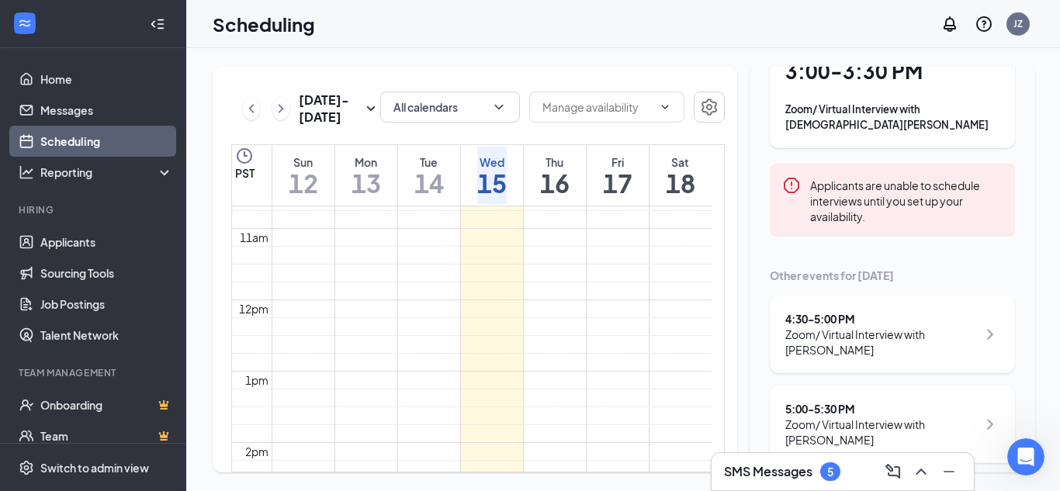
click at [981, 328] on icon "ChevronRight" at bounding box center [990, 334] width 19 height 19
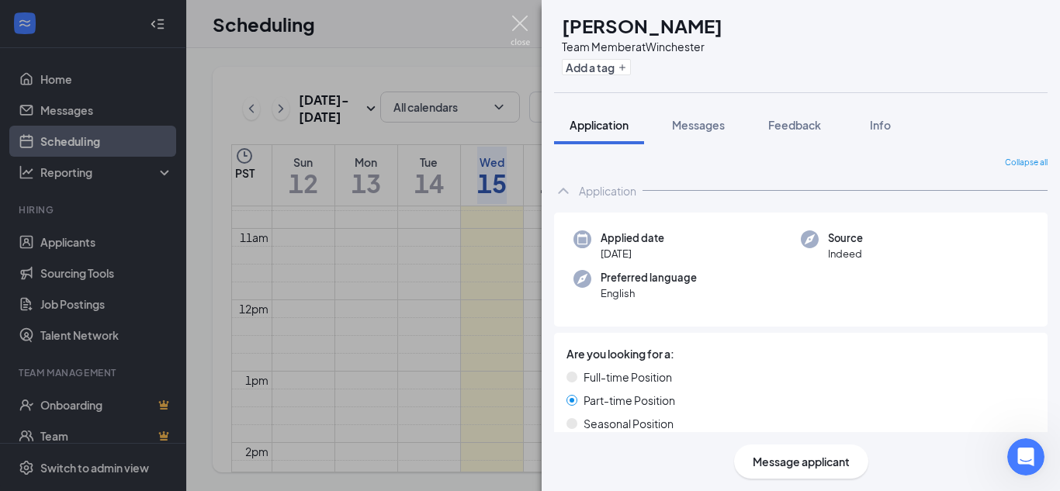
click at [525, 17] on img at bounding box center [520, 31] width 19 height 30
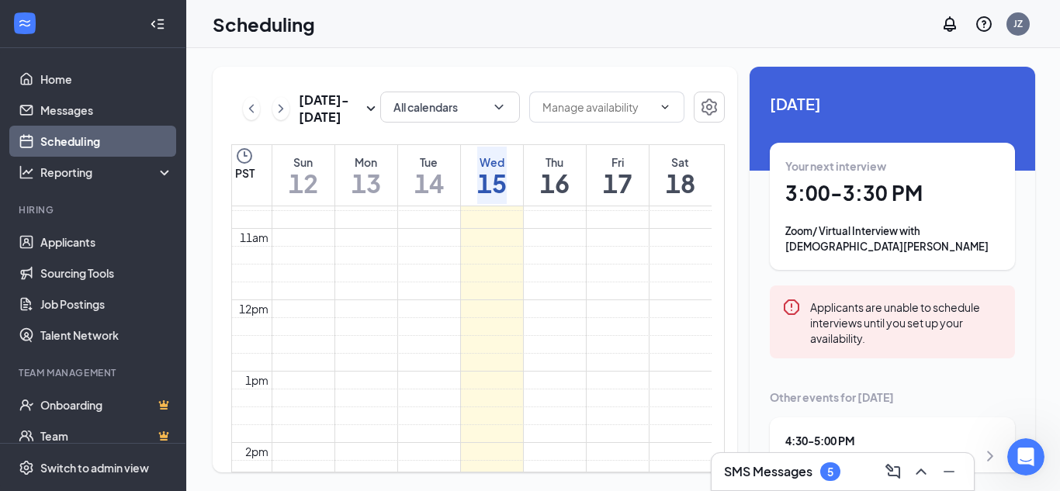
click at [790, 463] on h3 "SMS Messages" at bounding box center [768, 471] width 88 height 17
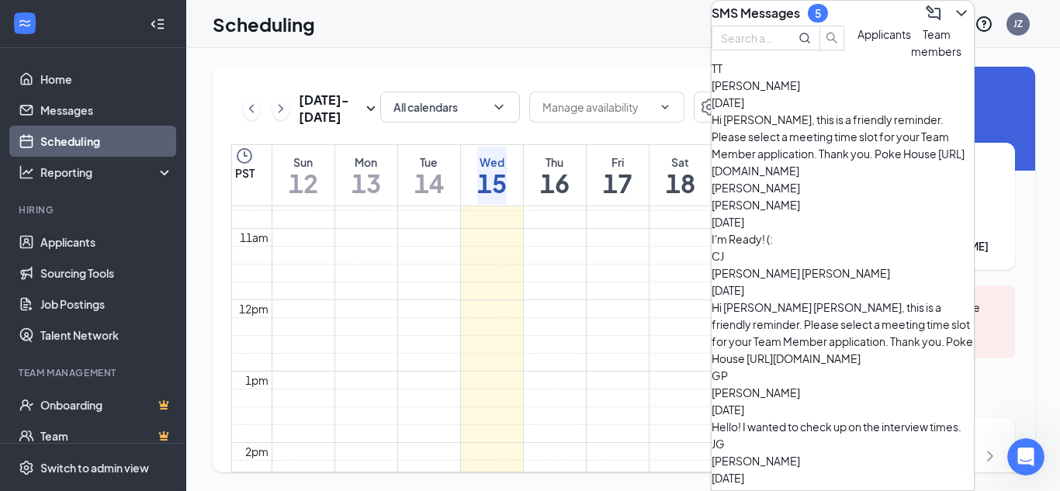
click at [832, 231] on div "I'm Ready! (:" at bounding box center [843, 239] width 262 height 17
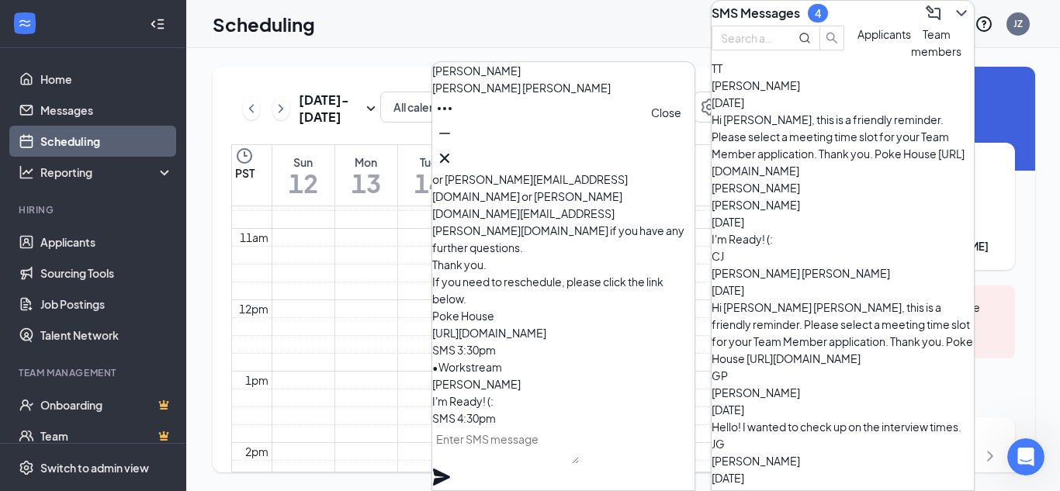
click at [454, 152] on icon "Cross" at bounding box center [444, 158] width 19 height 19
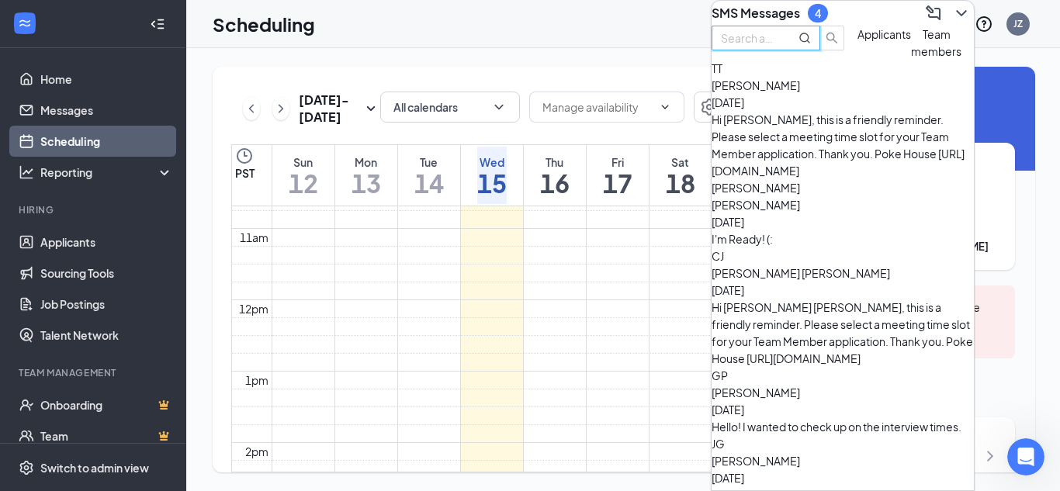
click at [777, 47] on input "text" at bounding box center [749, 37] width 56 height 17
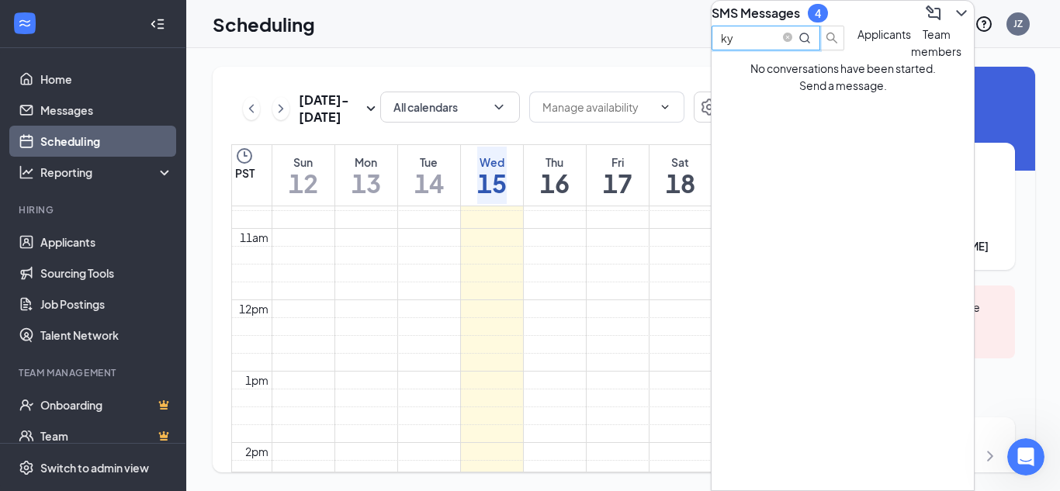
type input "k"
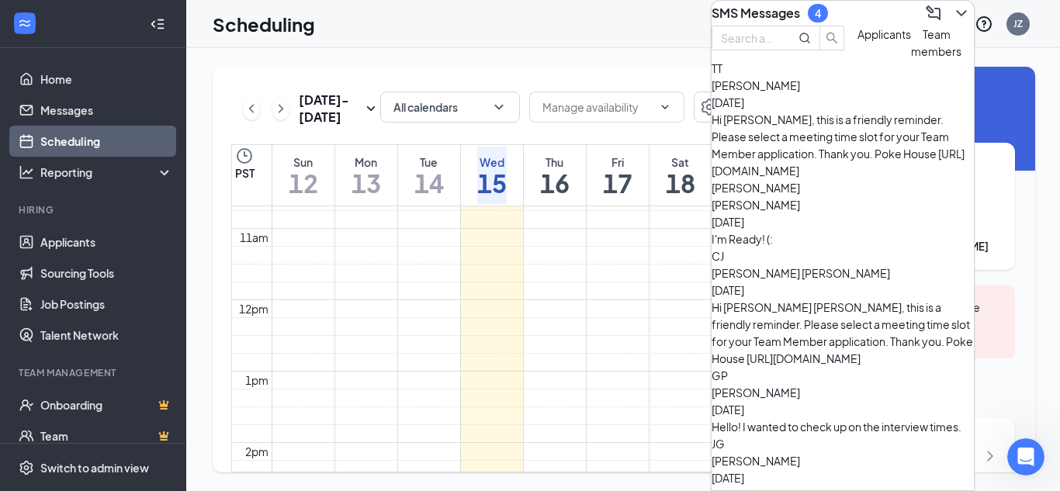
click at [959, 19] on button at bounding box center [961, 13] width 25 height 25
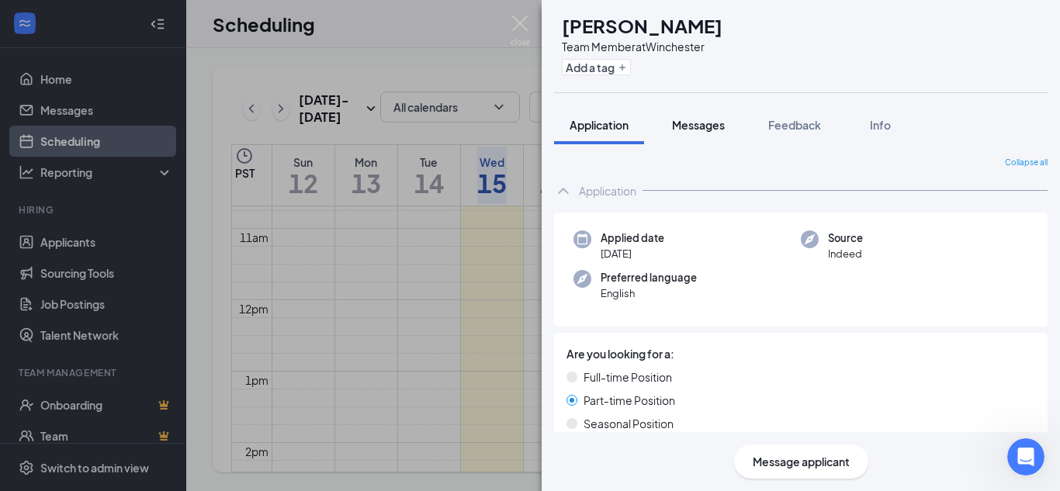
click at [716, 130] on span "Messages" at bounding box center [698, 125] width 53 height 14
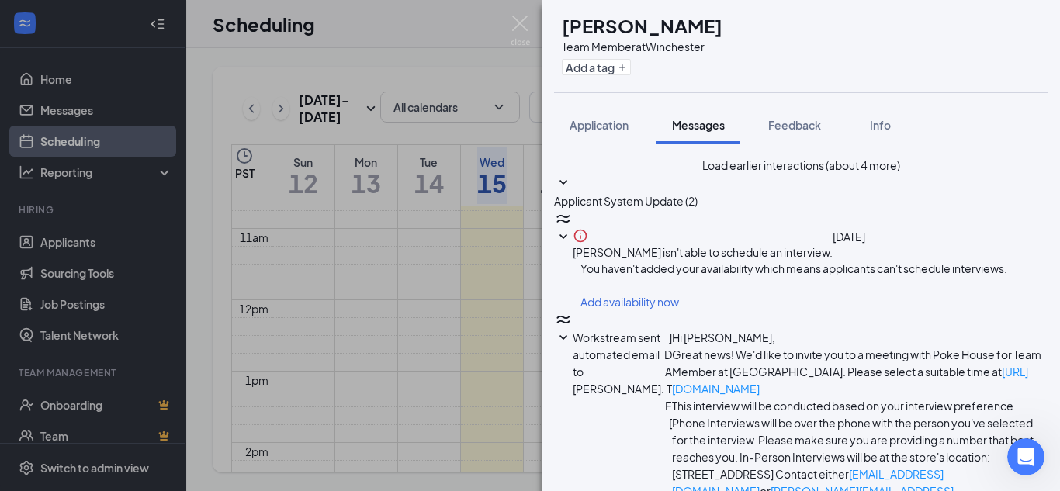
scroll to position [461, 0]
type textarea "Hello [PERSON_NAME], are you able to make [DATE] interview a phone interview ra…"
checkbox input "true"
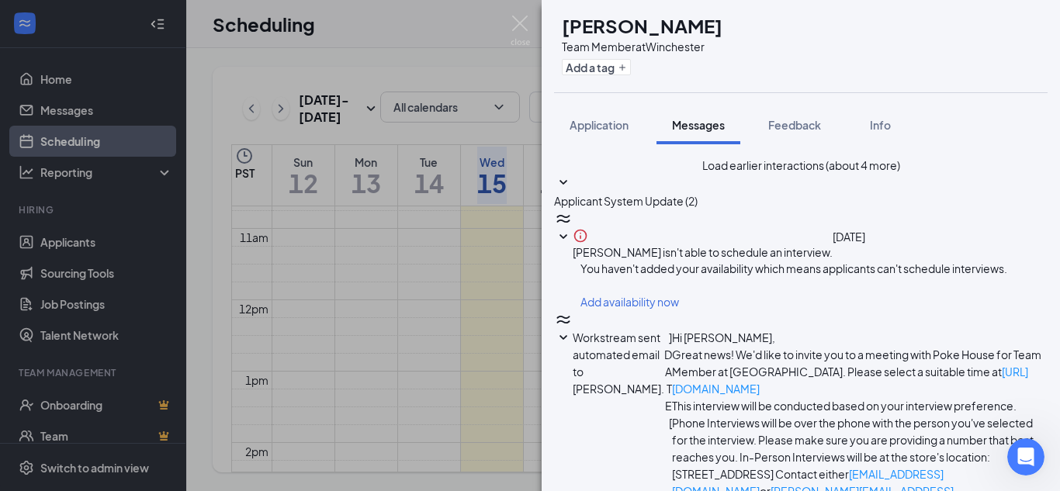
click at [521, 31] on img at bounding box center [520, 31] width 19 height 30
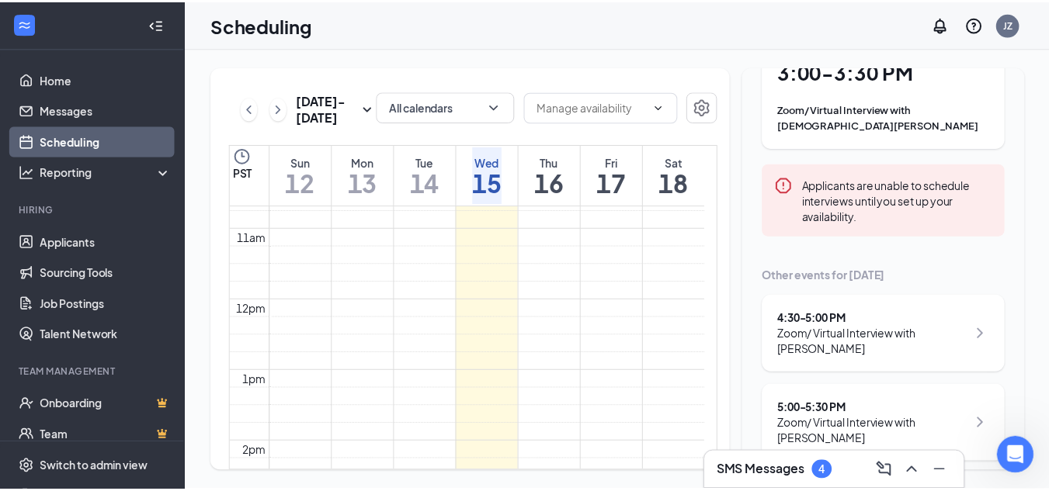
scroll to position [33, 0]
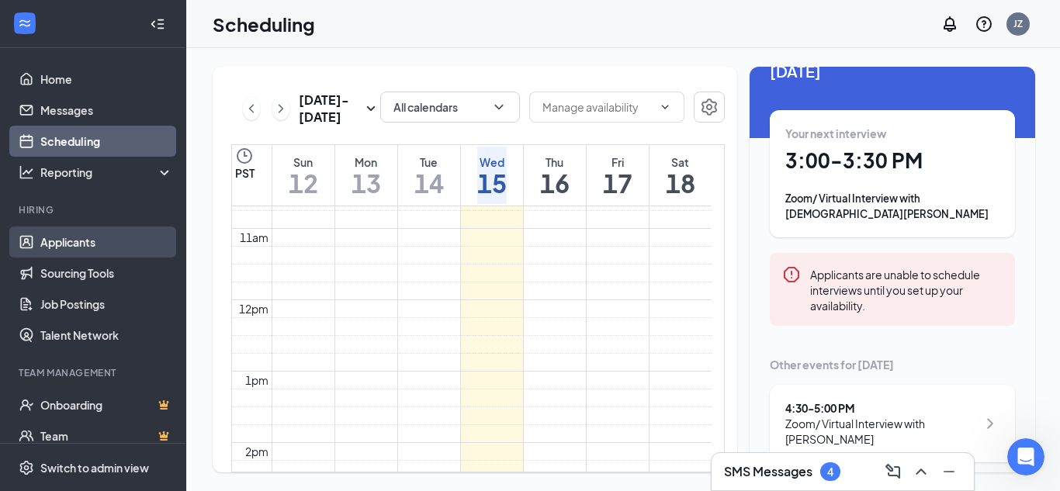
click at [104, 249] on link "Applicants" at bounding box center [106, 242] width 133 height 31
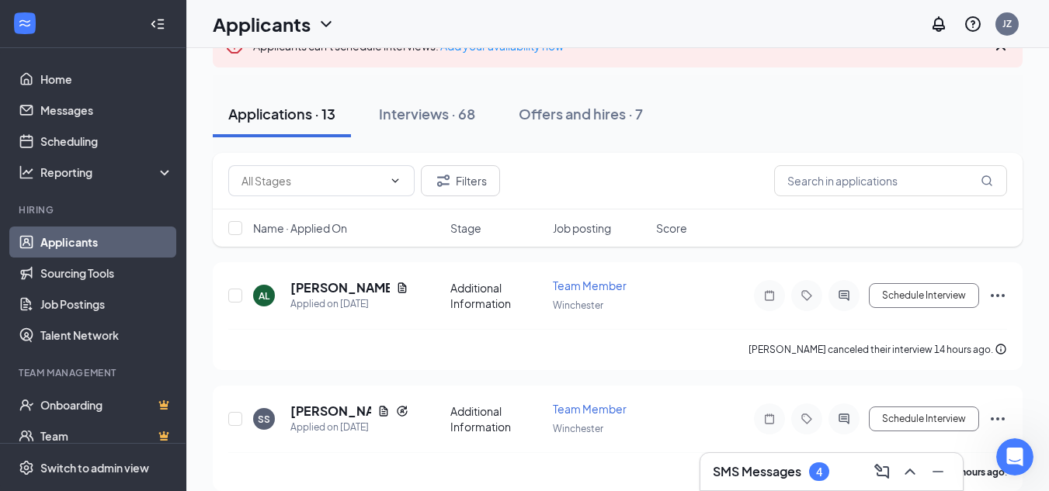
scroll to position [115, 0]
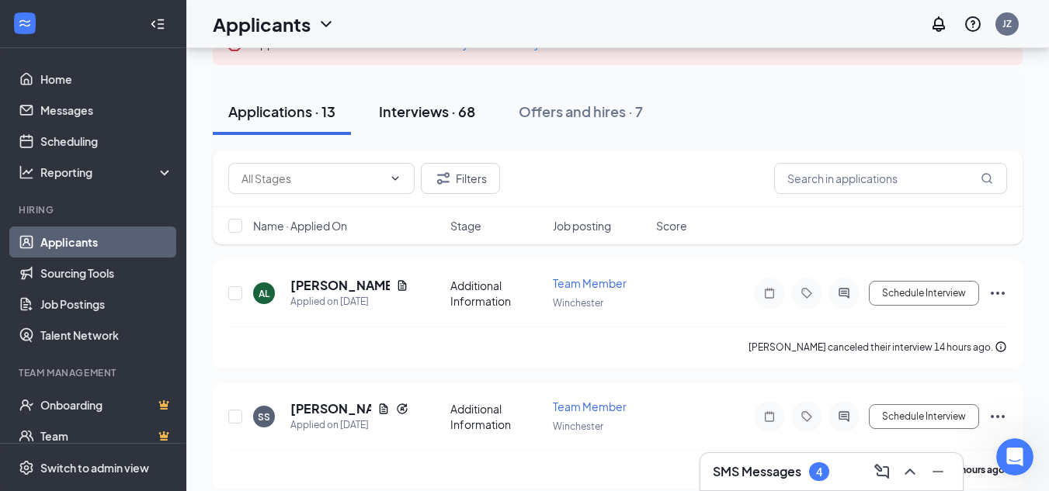
click at [469, 129] on button "Interviews · 68" at bounding box center [426, 111] width 127 height 47
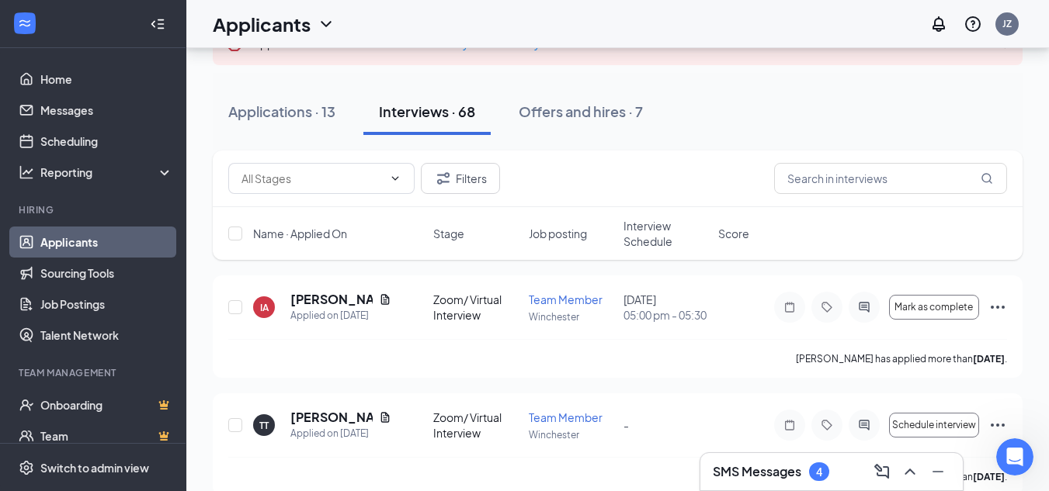
click at [767, 469] on h3 "SMS Messages" at bounding box center [757, 471] width 88 height 17
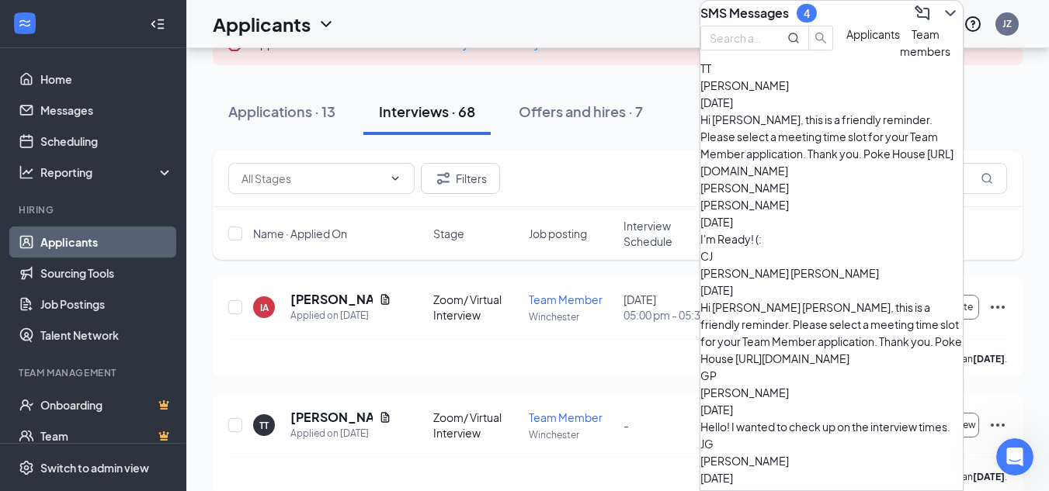
click at [851, 169] on div "TT [PERSON_NAME] [DATE] Hi [PERSON_NAME], this is a friendly reminder. Please s…" at bounding box center [831, 120] width 262 height 120
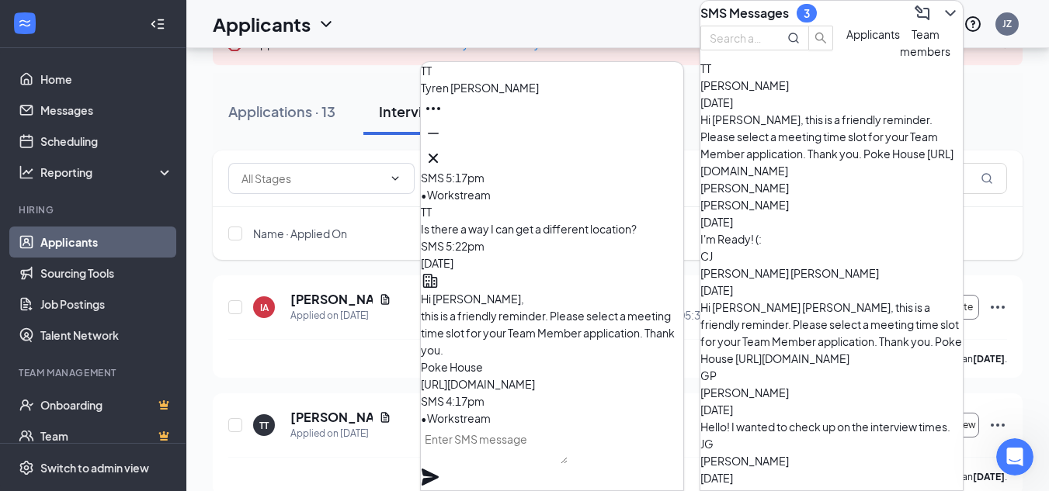
click at [789, 454] on span "[PERSON_NAME]" at bounding box center [744, 461] width 88 height 14
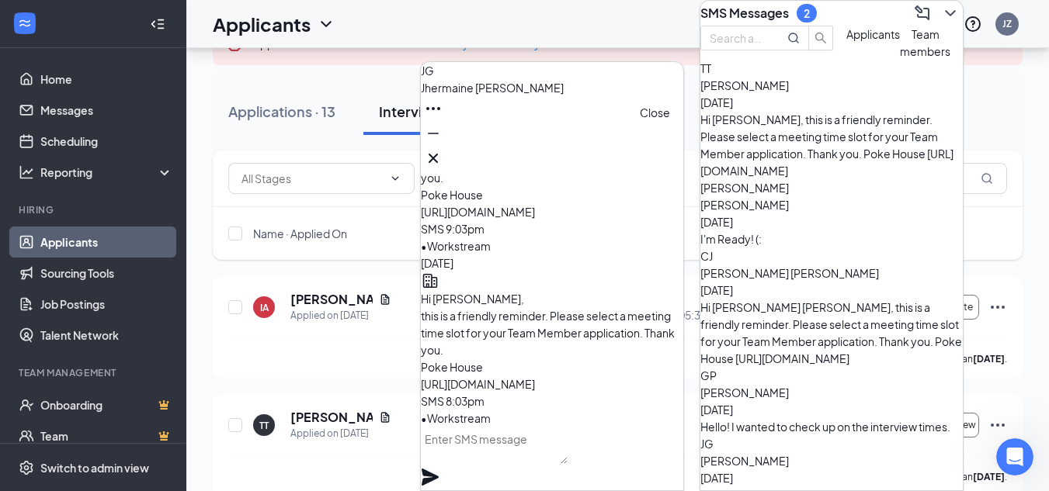
click at [442, 155] on icon "Cross" at bounding box center [433, 158] width 19 height 19
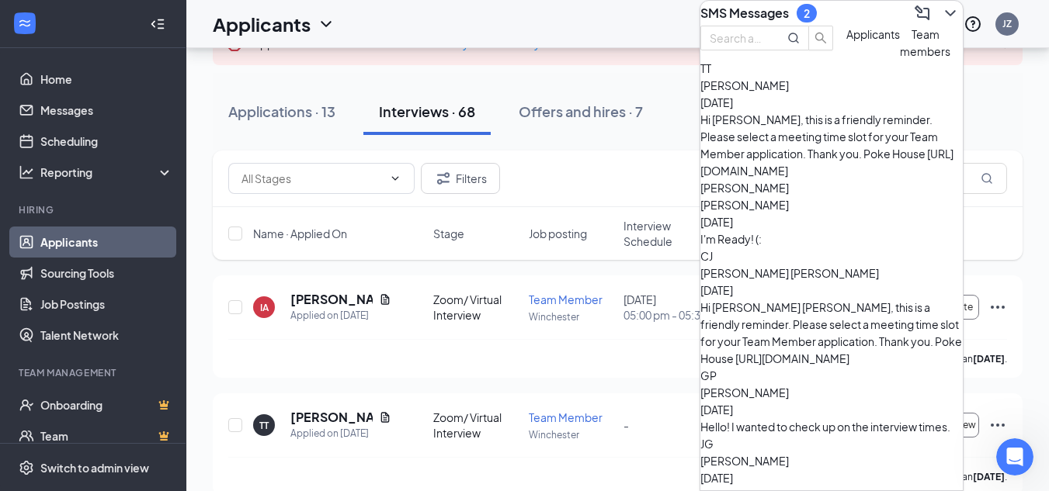
scroll to position [75, 0]
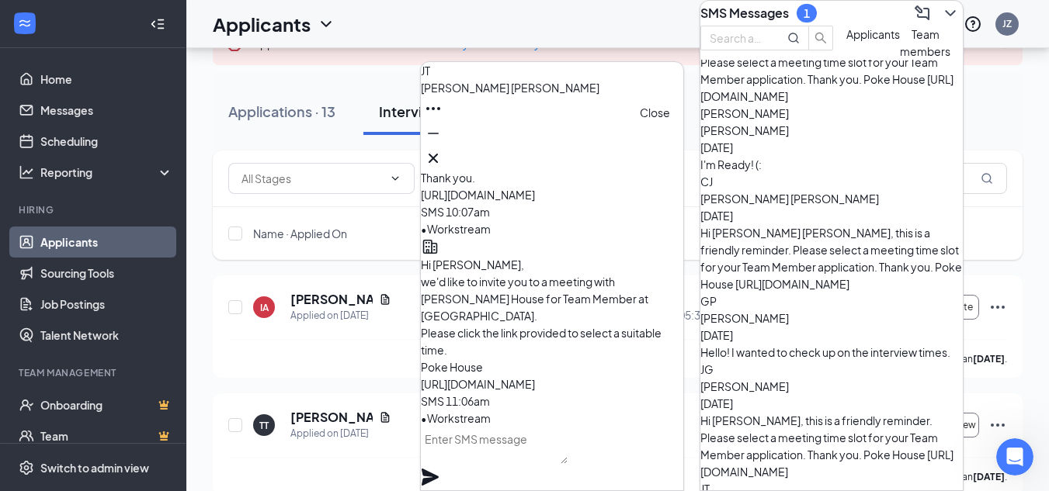
click at [442, 150] on icon "Cross" at bounding box center [433, 158] width 19 height 19
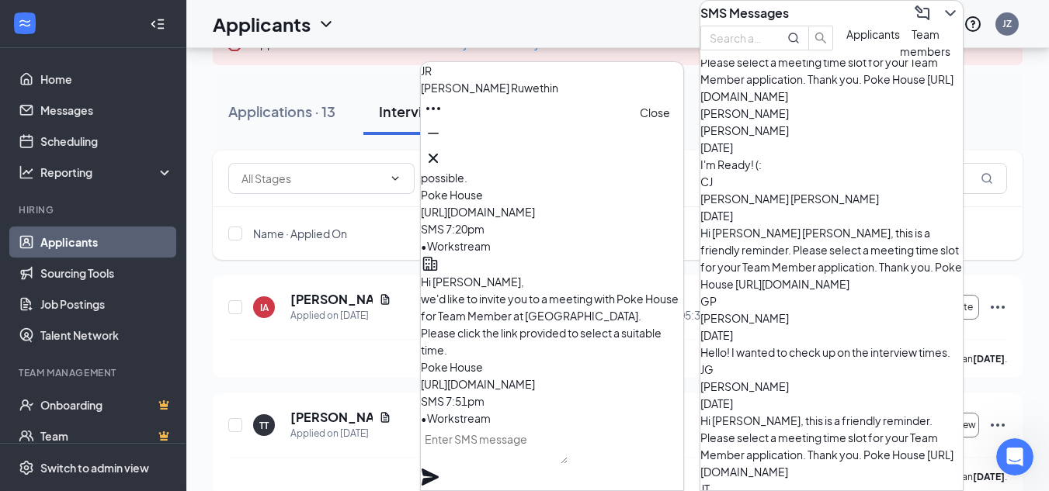
click at [446, 162] on button at bounding box center [433, 158] width 25 height 25
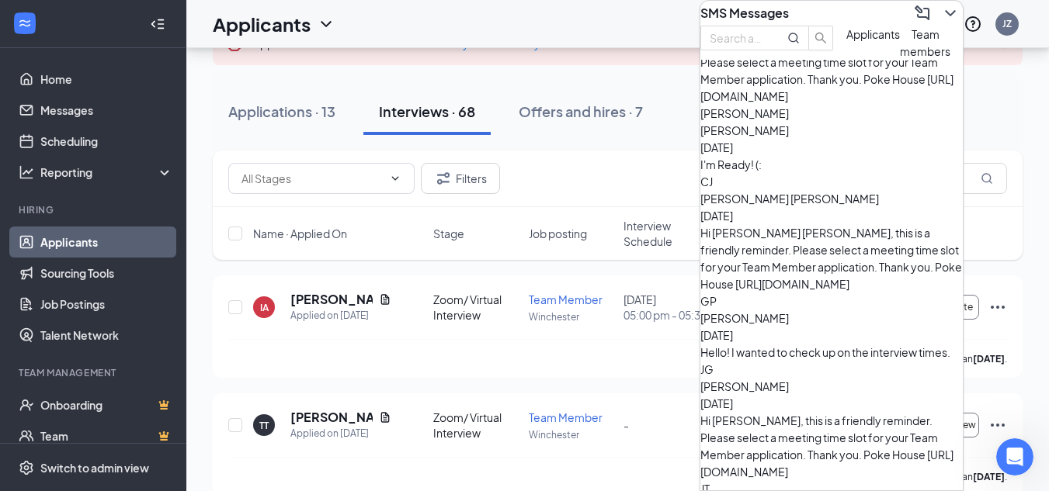
click at [941, 19] on icon "ChevronDown" at bounding box center [950, 13] width 19 height 19
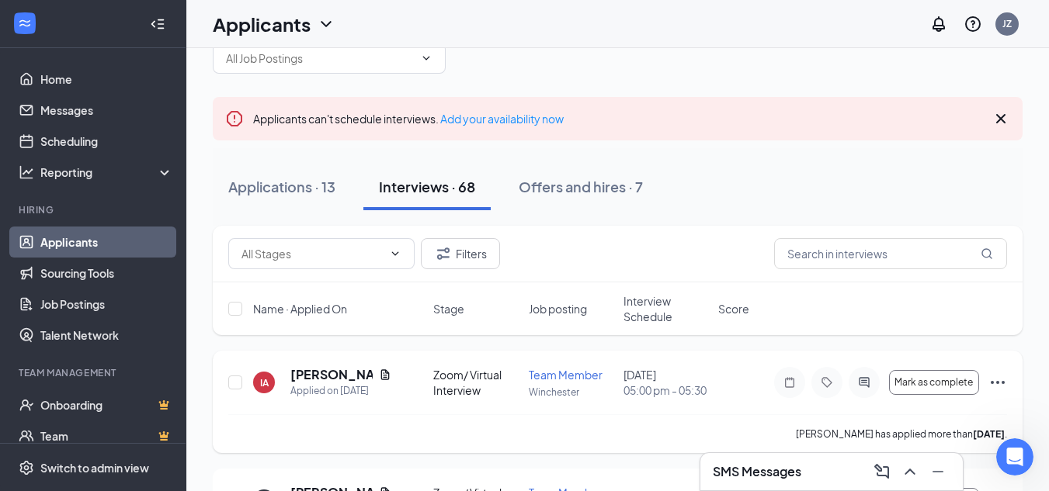
scroll to position [37, 0]
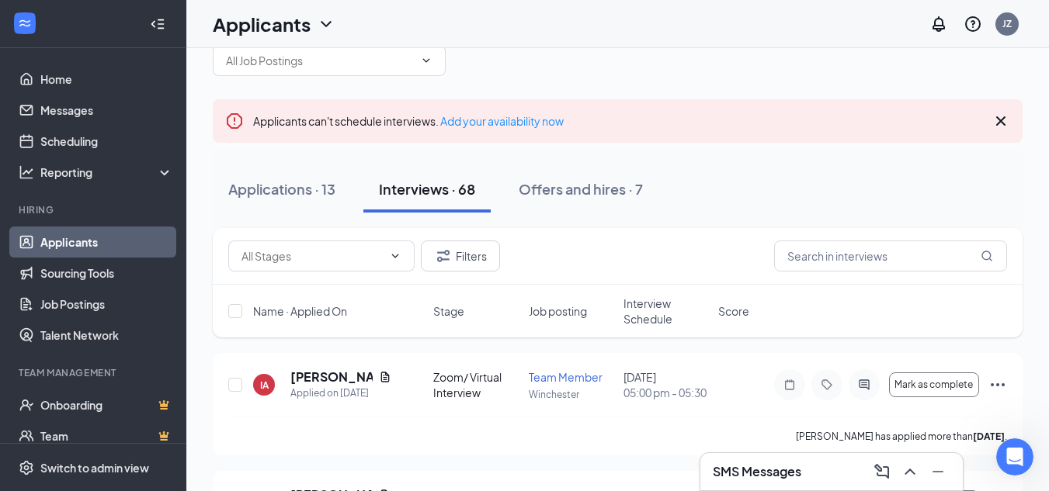
click at [638, 308] on span "Interview Schedule" at bounding box center [665, 311] width 85 height 31
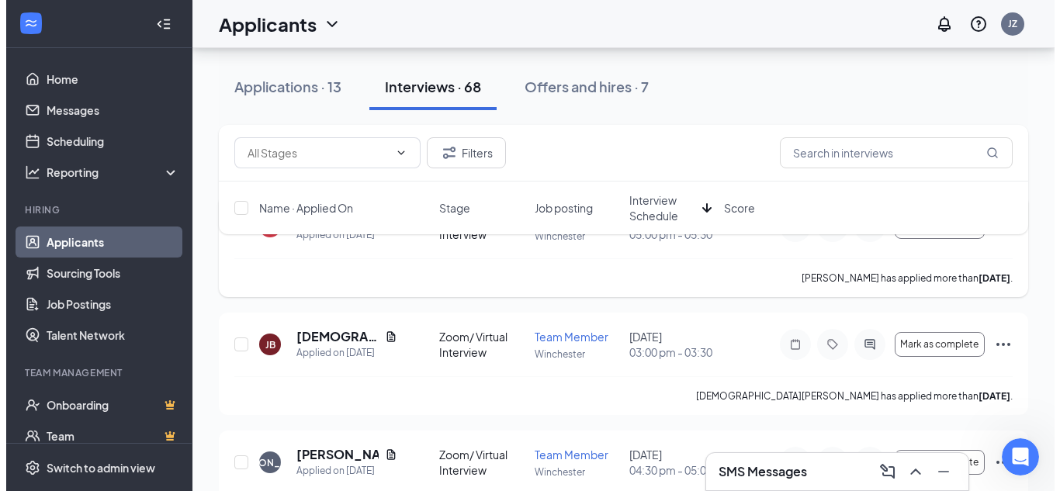
scroll to position [196, 0]
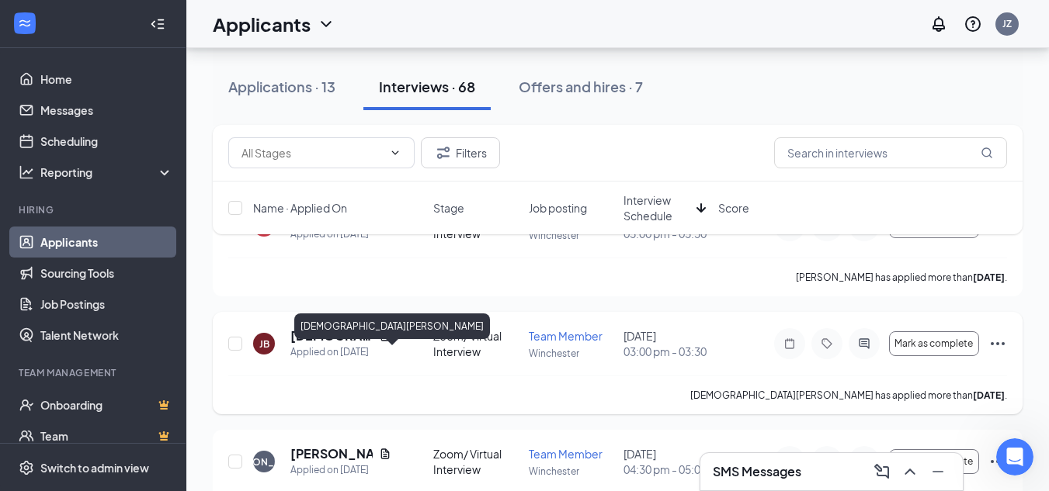
click at [338, 345] on h5 "[DEMOGRAPHIC_DATA][PERSON_NAME]" at bounding box center [331, 336] width 82 height 17
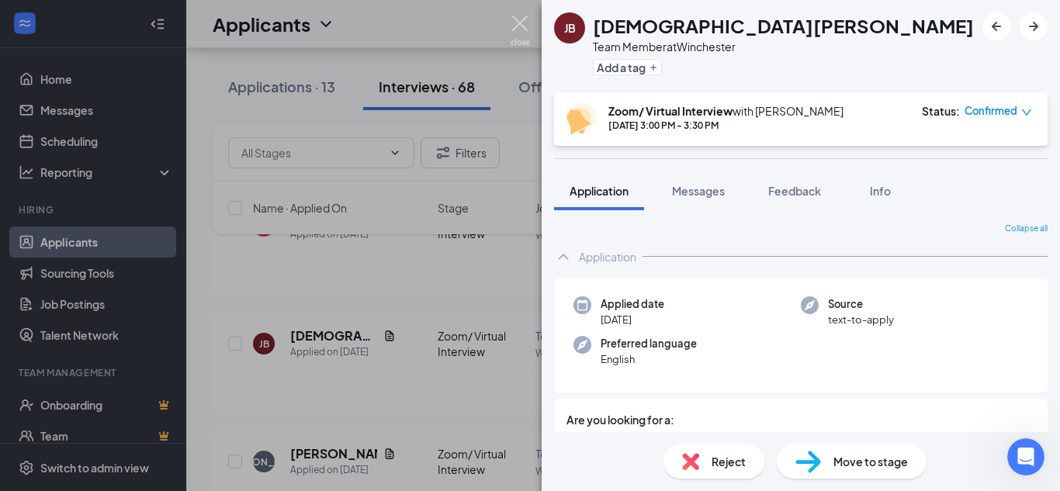
click at [525, 23] on img at bounding box center [520, 31] width 19 height 30
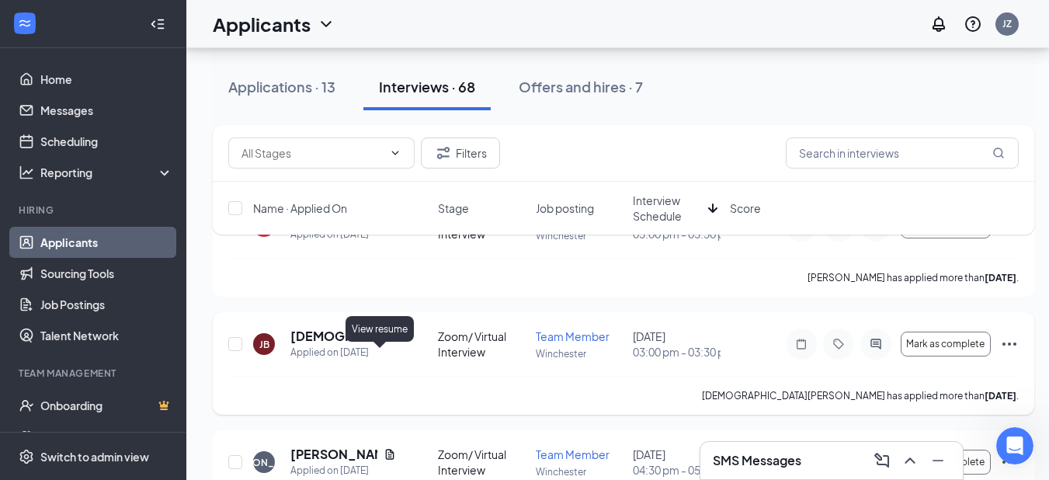
click at [383, 342] on icon "Document" at bounding box center [389, 336] width 12 height 12
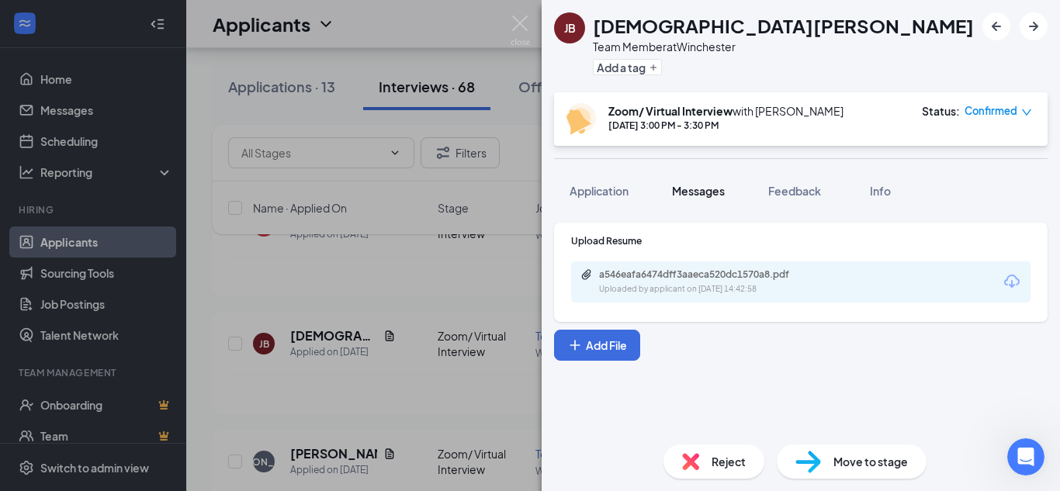
click at [716, 175] on button "Messages" at bounding box center [699, 191] width 84 height 39
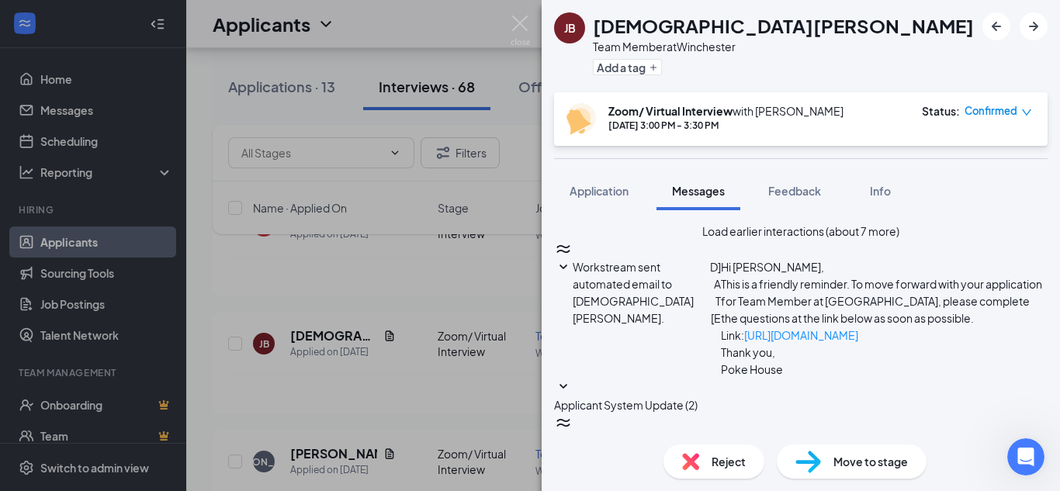
scroll to position [713, 0]
type textarea "Hello [PERSON_NAME], would you possibly be available for a phone interview [DAT…"
checkbox input "true"
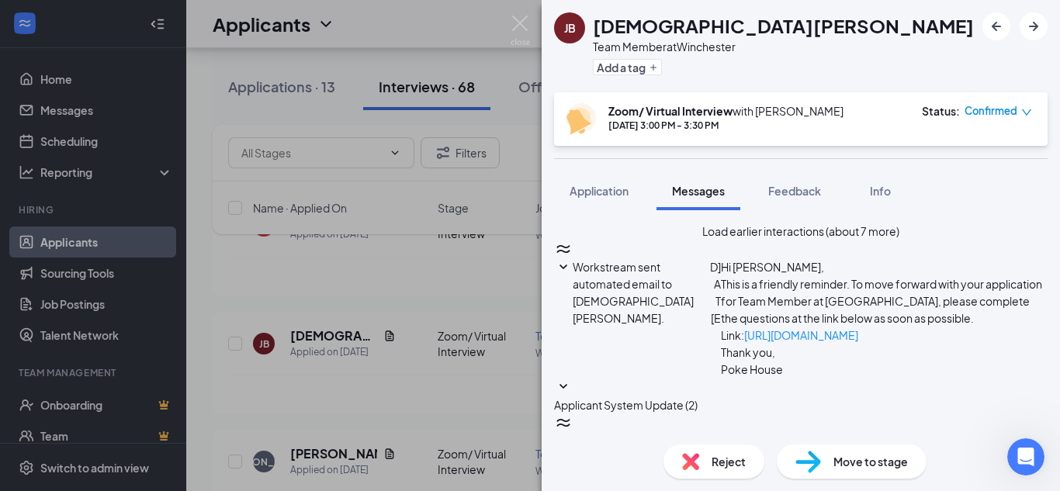
drag, startPoint x: 657, startPoint y: 238, endPoint x: 803, endPoint y: 297, distance: 157.0
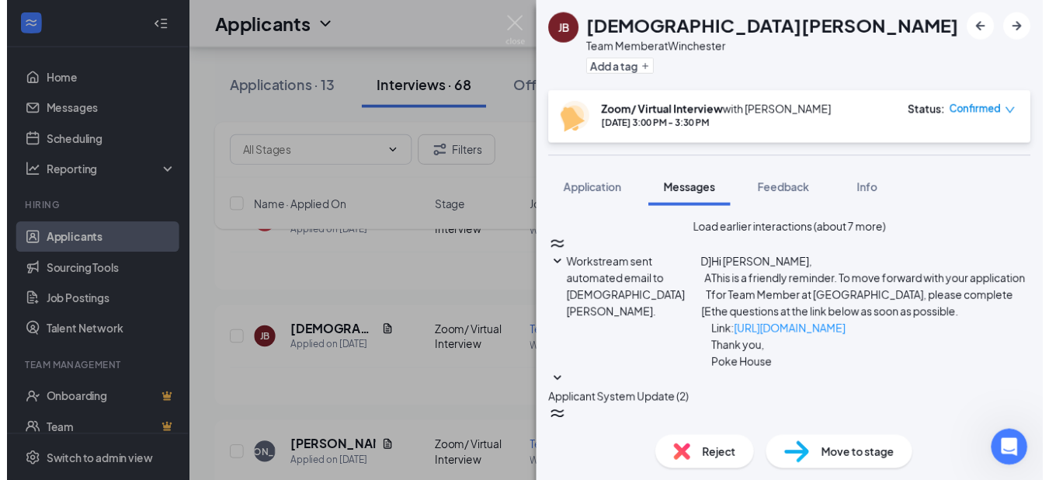
scroll to position [911, 0]
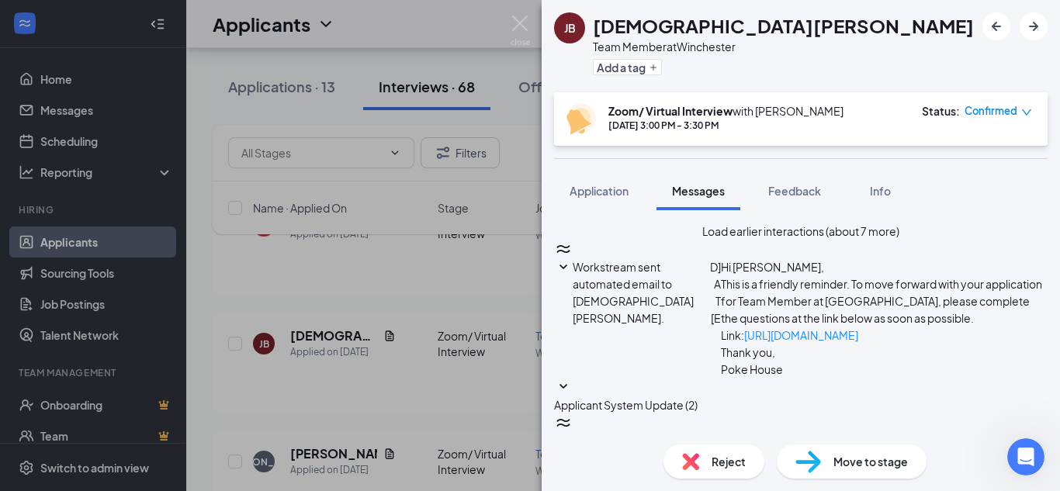
drag, startPoint x: 911, startPoint y: 263, endPoint x: 652, endPoint y: 255, distance: 259.4
copy span "Hello [PERSON_NAME], would you possibly be available for a phone interview [DAT…"
click at [516, 16] on img at bounding box center [520, 31] width 19 height 30
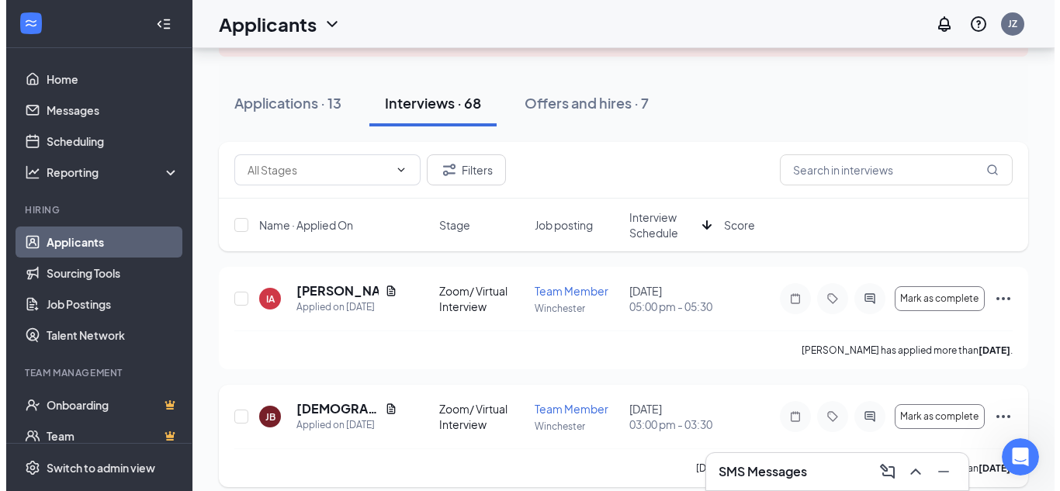
scroll to position [123, 0]
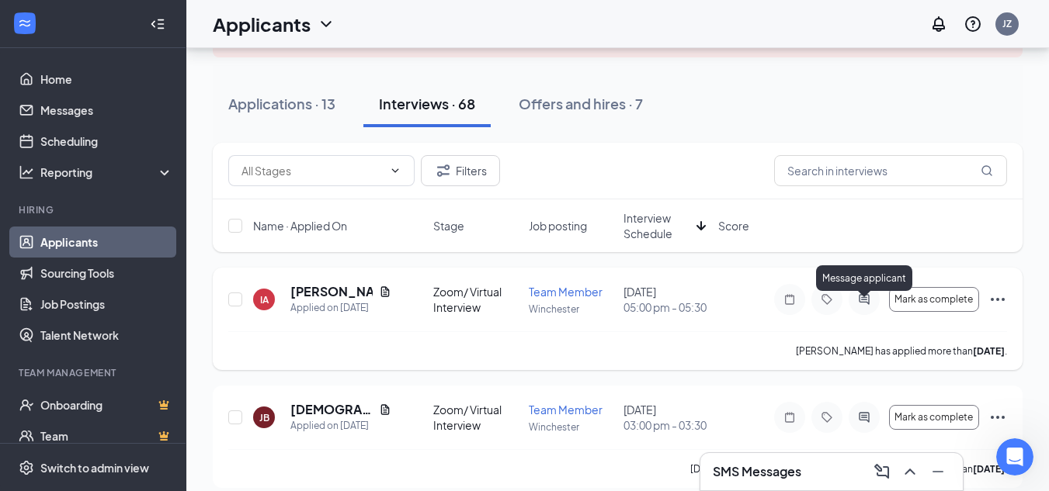
click at [865, 306] on icon "ActiveChat" at bounding box center [864, 299] width 19 height 12
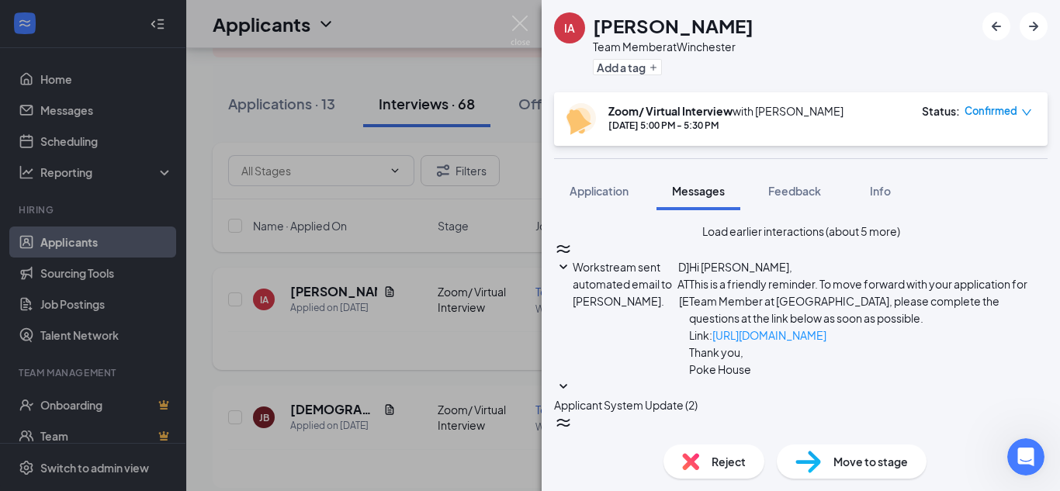
scroll to position [600, 0]
checkbox input "true"
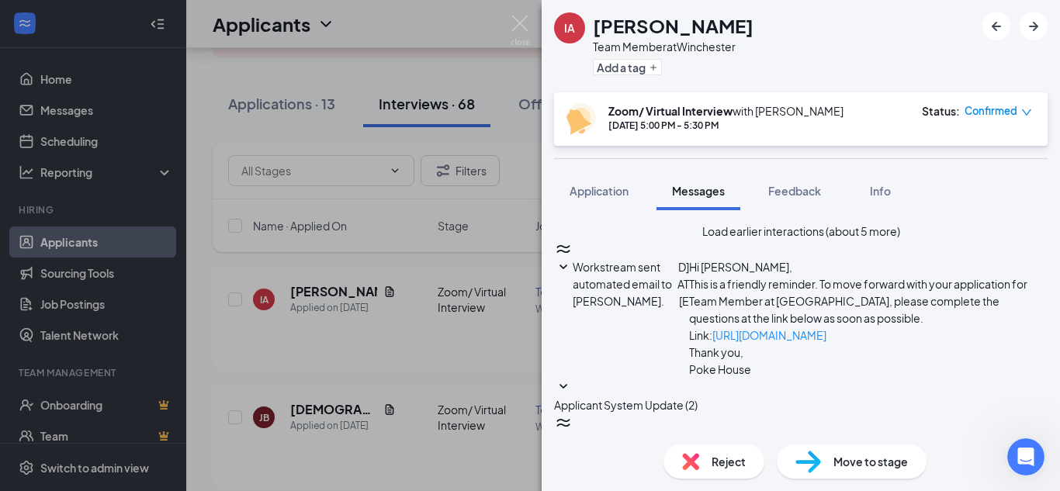
type textarea "Hello [PERSON_NAME], would you possibly be available for a phone interview [DAT…"
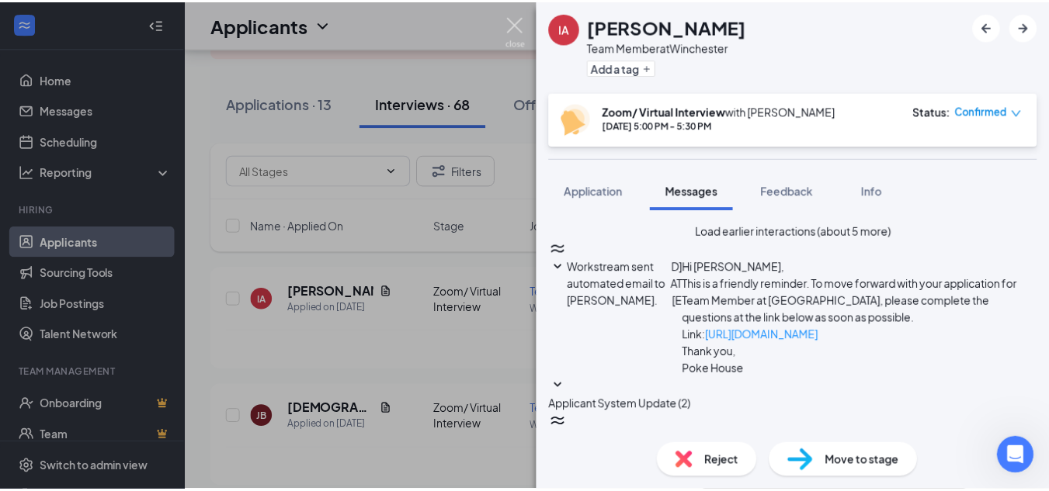
scroll to position [833, 0]
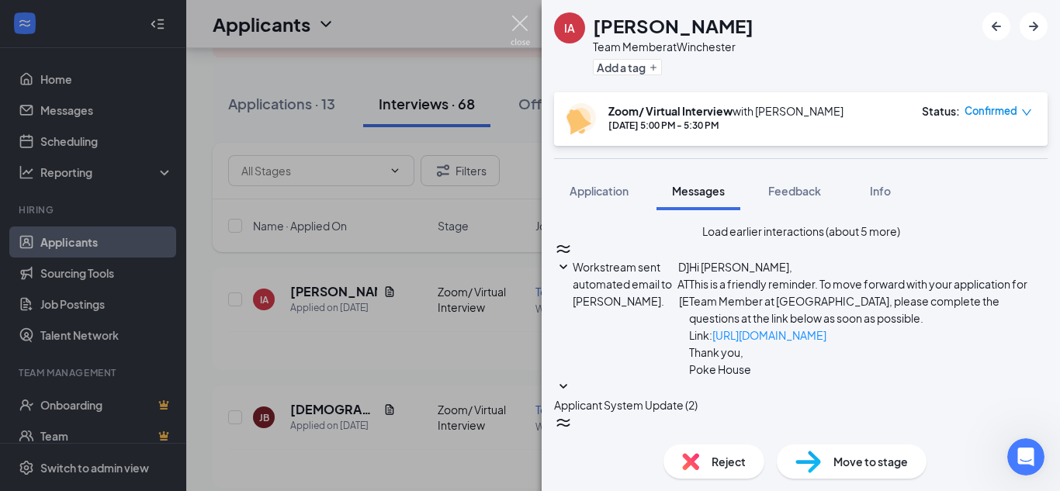
click at [521, 30] on img at bounding box center [520, 31] width 19 height 30
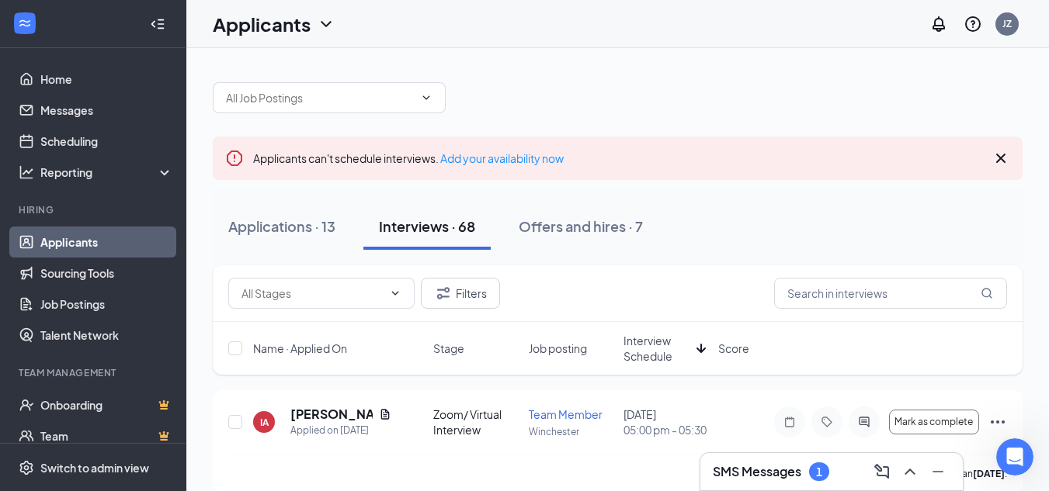
click at [744, 468] on h3 "SMS Messages" at bounding box center [757, 471] width 88 height 17
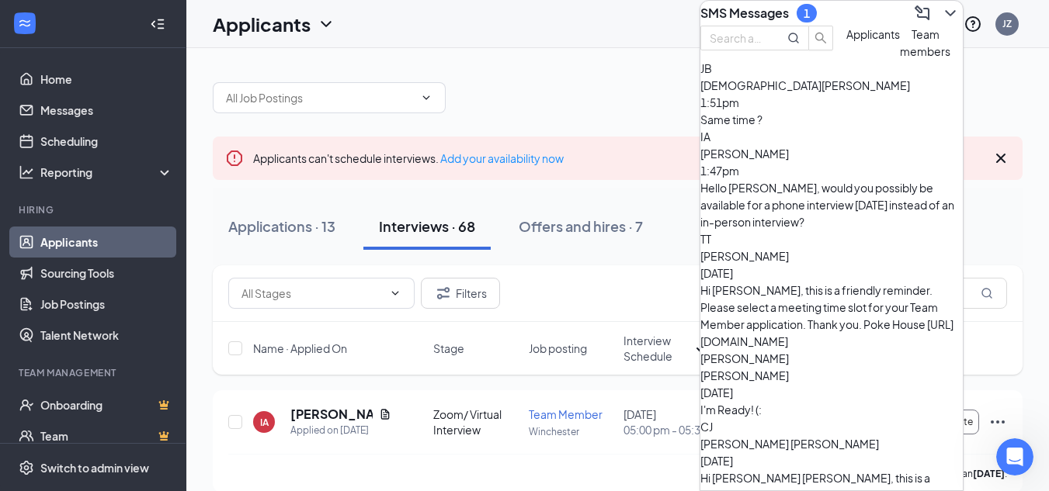
click at [817, 128] on div "Same time ?" at bounding box center [831, 119] width 262 height 17
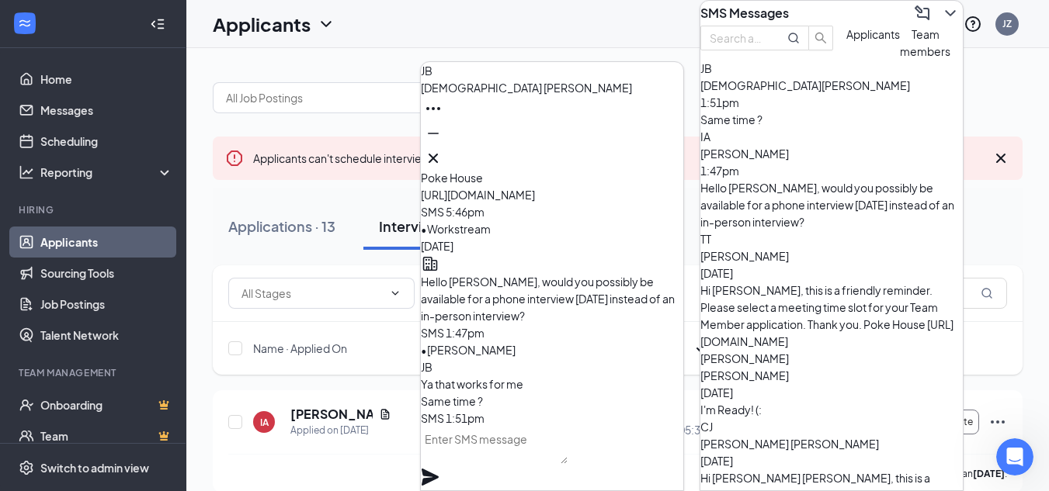
click at [562, 464] on textarea at bounding box center [494, 445] width 147 height 37
type textarea "Yes same time."
click at [439, 469] on icon "Plane" at bounding box center [429, 477] width 17 height 17
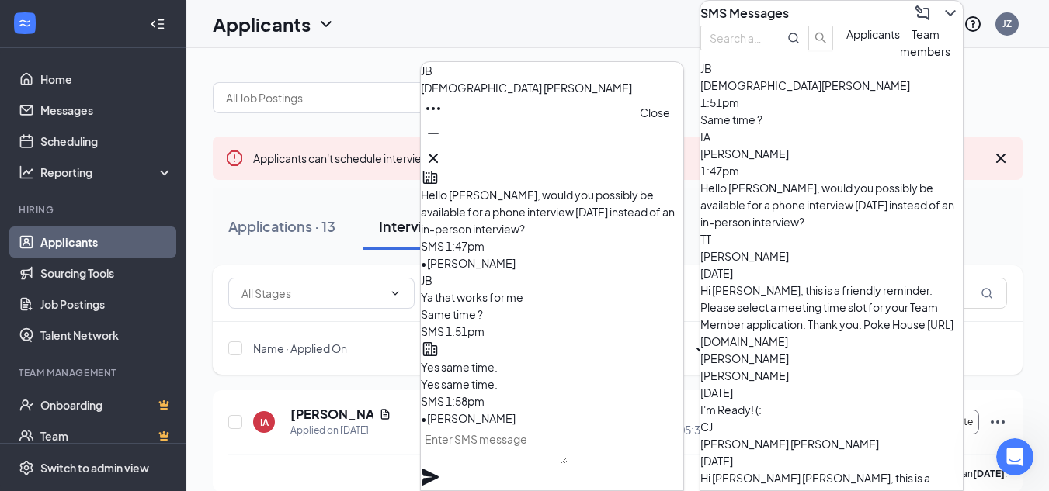
click at [442, 157] on icon "Cross" at bounding box center [433, 158] width 19 height 19
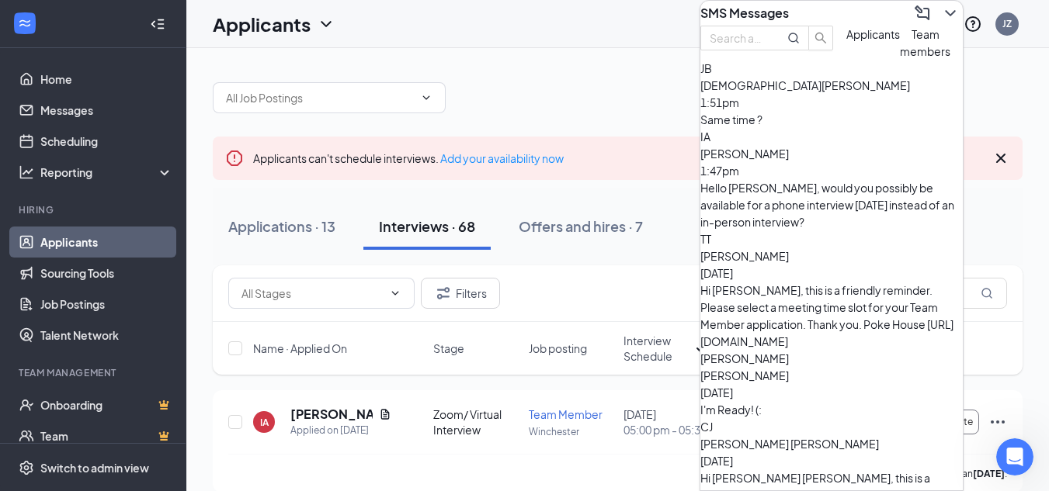
click at [945, 23] on icon "ChevronDown" at bounding box center [950, 13] width 19 height 19
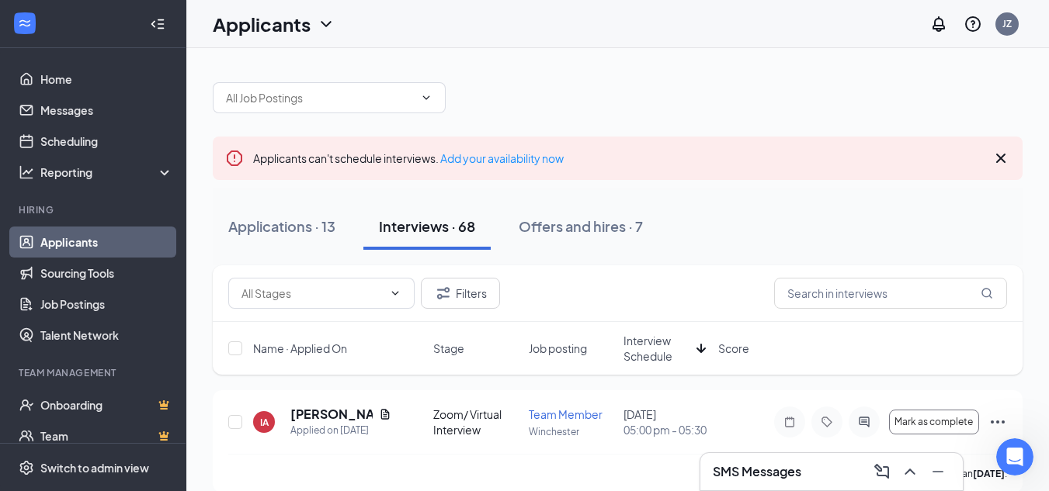
click at [655, 99] on div at bounding box center [618, 90] width 810 height 47
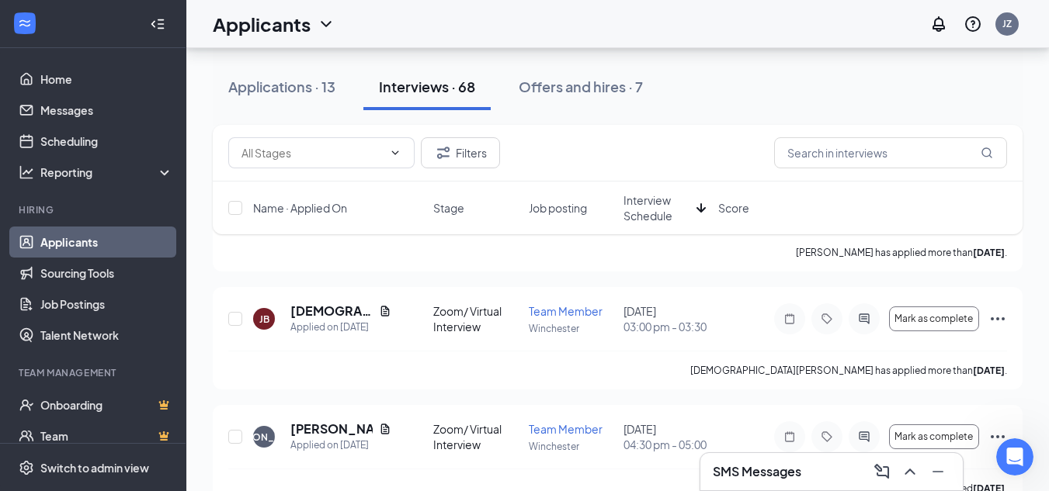
scroll to position [204, 0]
